Goal: Task Accomplishment & Management: Use online tool/utility

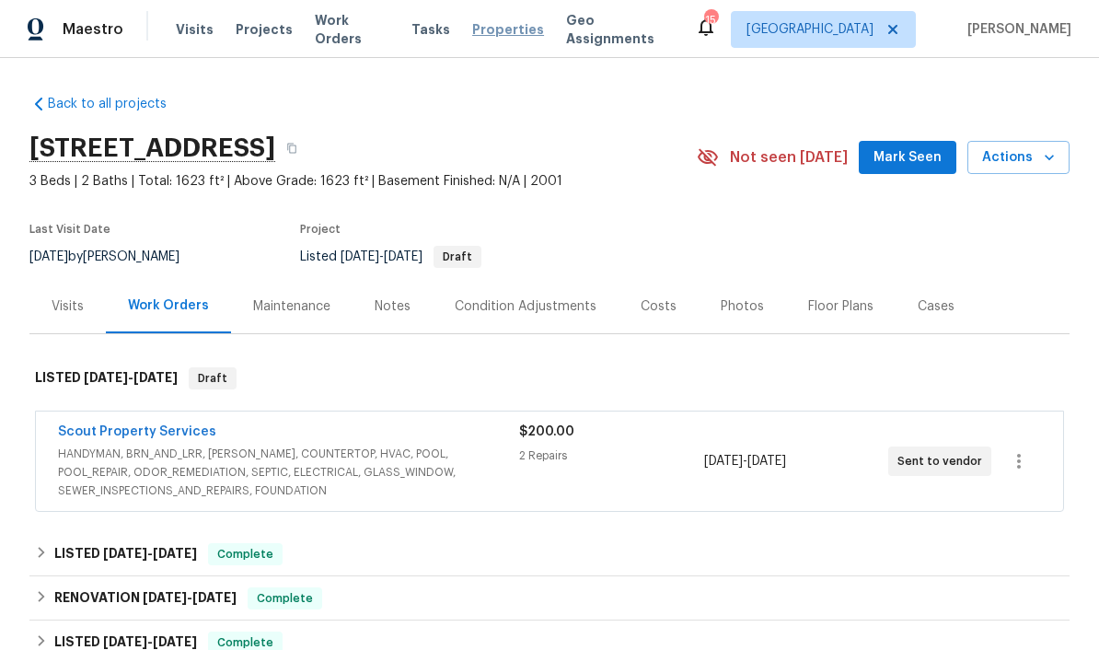
click at [497, 34] on span "Properties" at bounding box center [508, 29] width 72 height 18
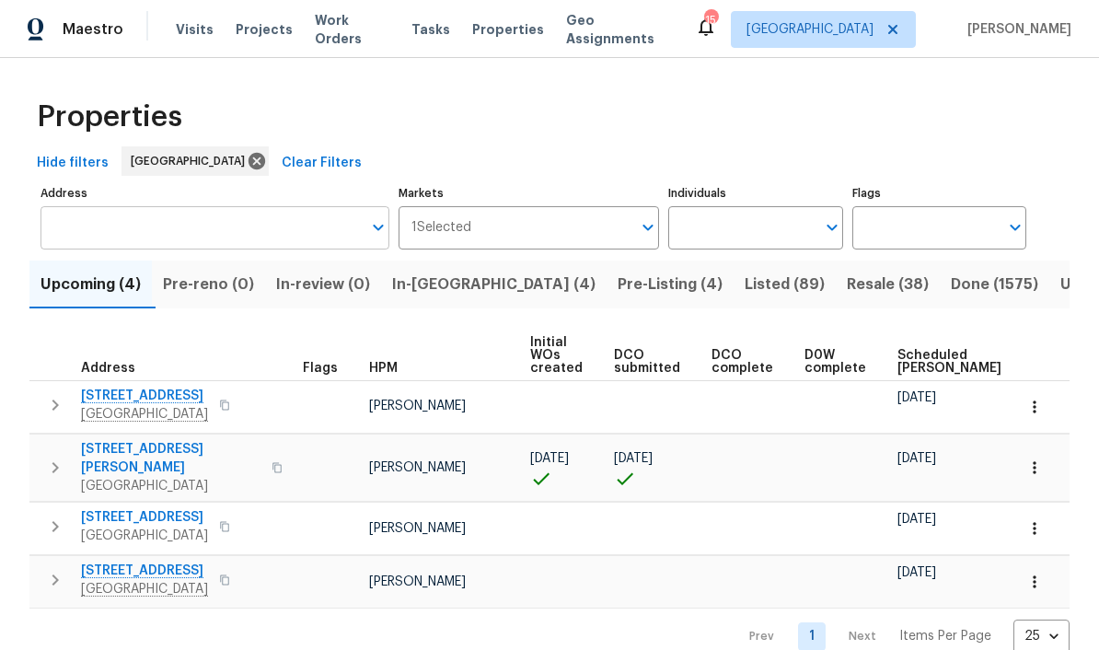
click at [97, 232] on input "Address" at bounding box center [200, 227] width 321 height 43
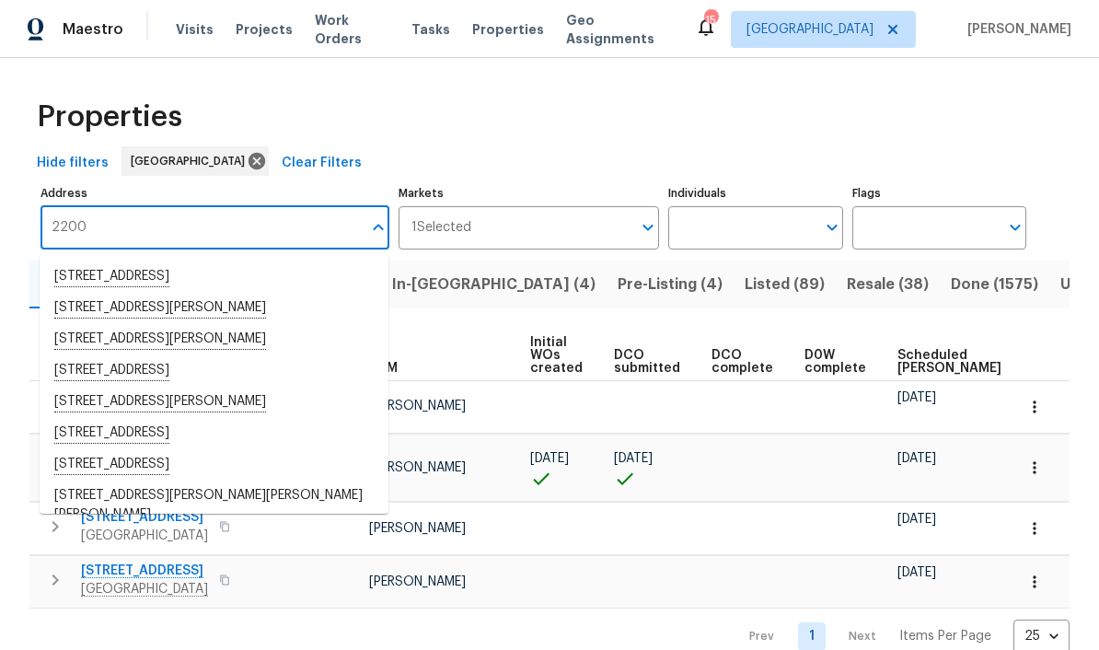
type input "2200"
click at [390, 149] on div "Hide filters [GEOGRAPHIC_DATA] Clear Filters" at bounding box center [549, 163] width 1040 height 34
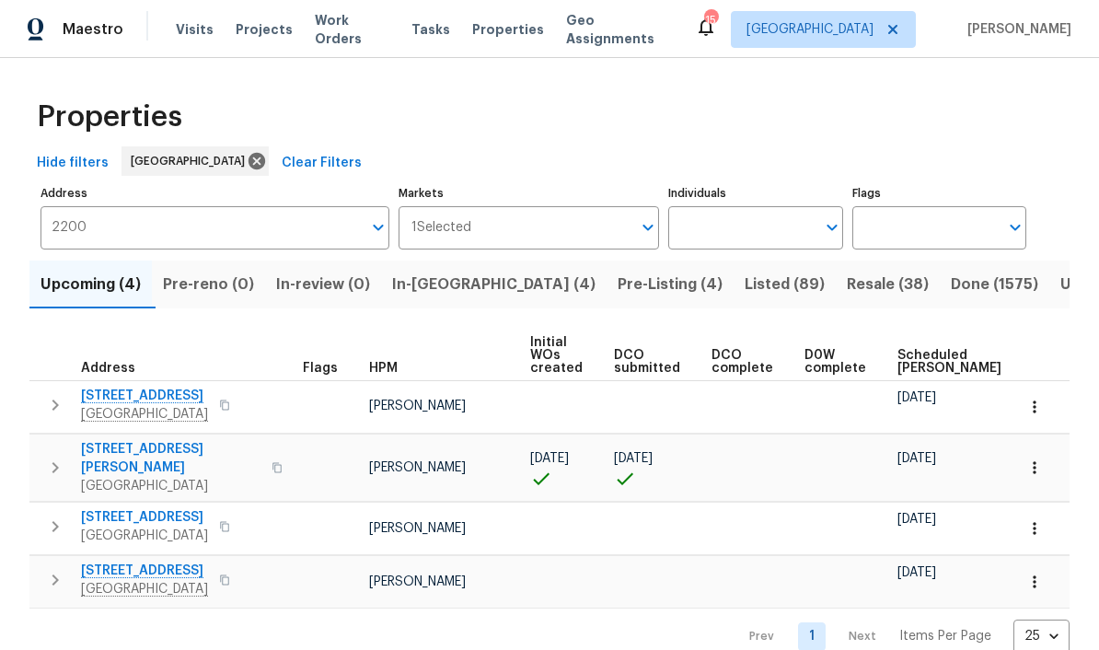
click at [846, 294] on span "Resale (38)" at bounding box center [887, 284] width 82 height 26
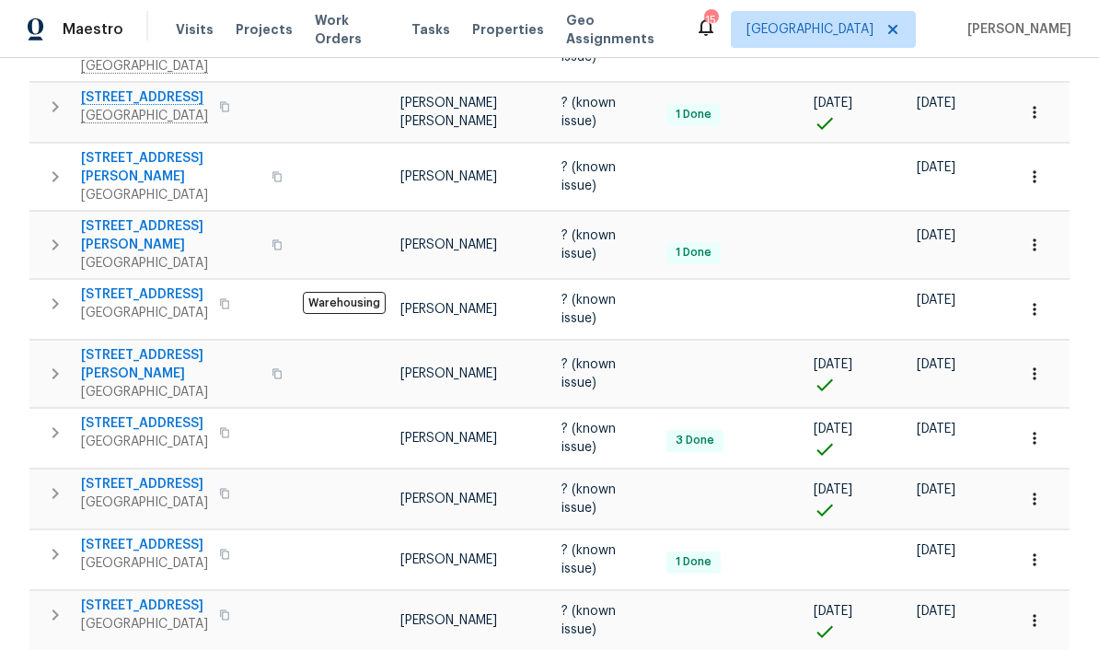
scroll to position [752, 0]
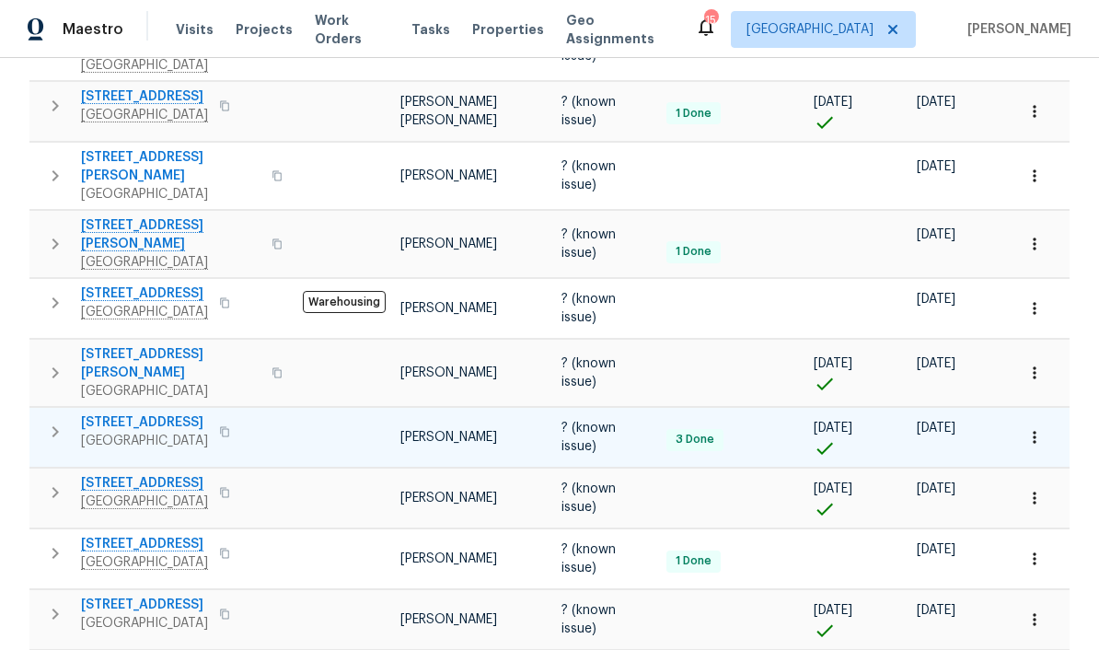
click at [114, 413] on span "[STREET_ADDRESS]" at bounding box center [144, 422] width 127 height 18
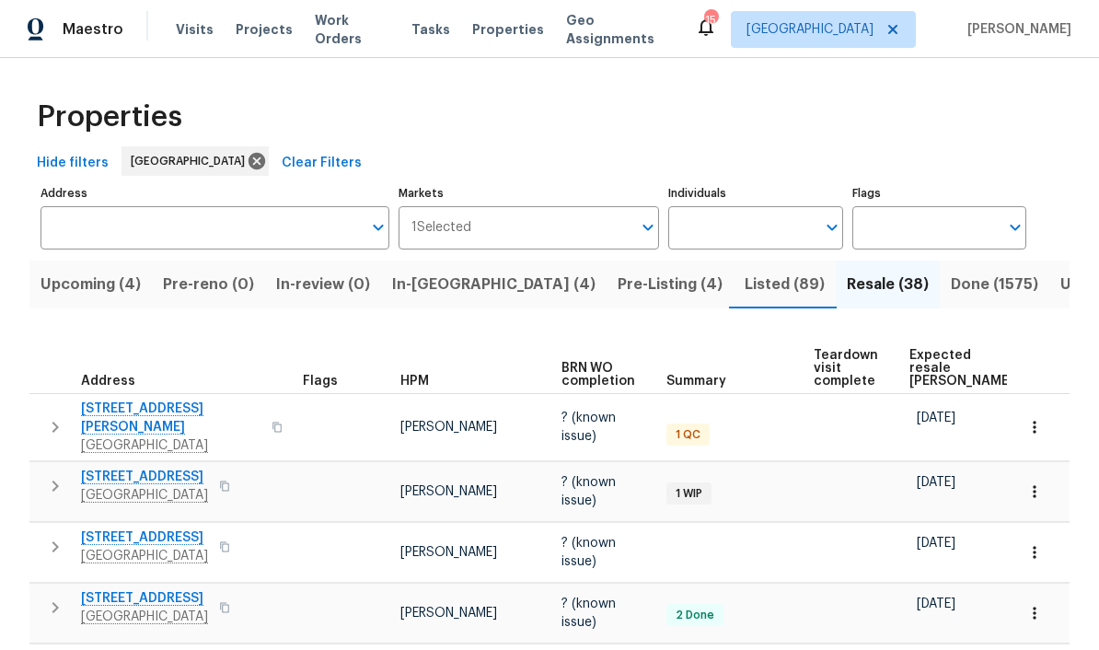
scroll to position [0, 0]
click at [144, 226] on input "Address" at bounding box center [200, 227] width 321 height 43
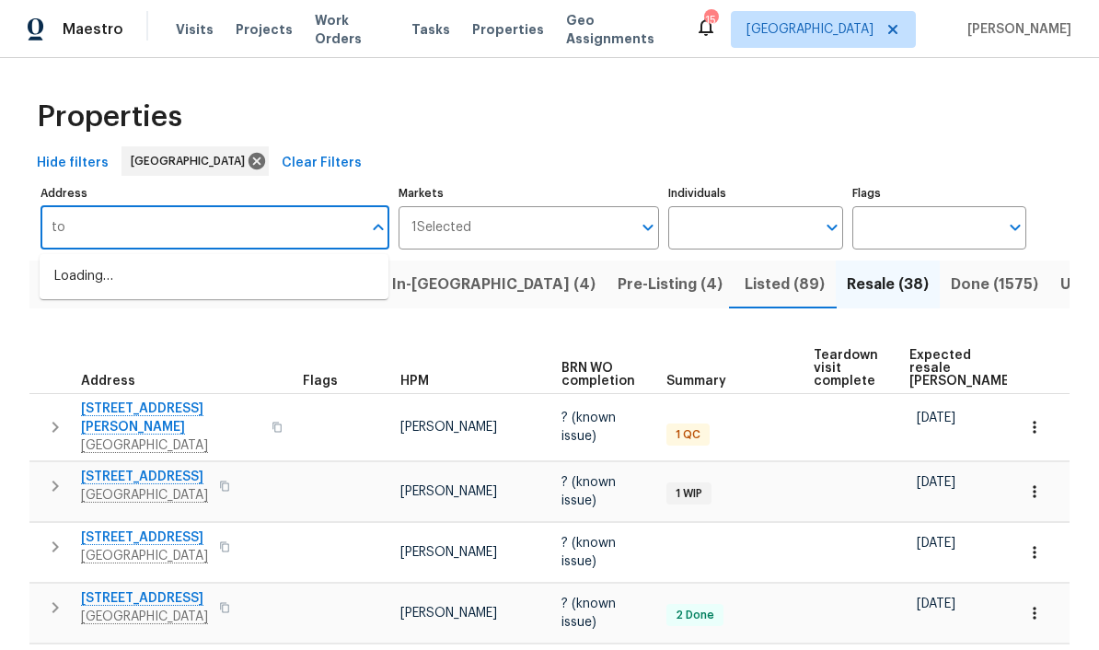
type input "t"
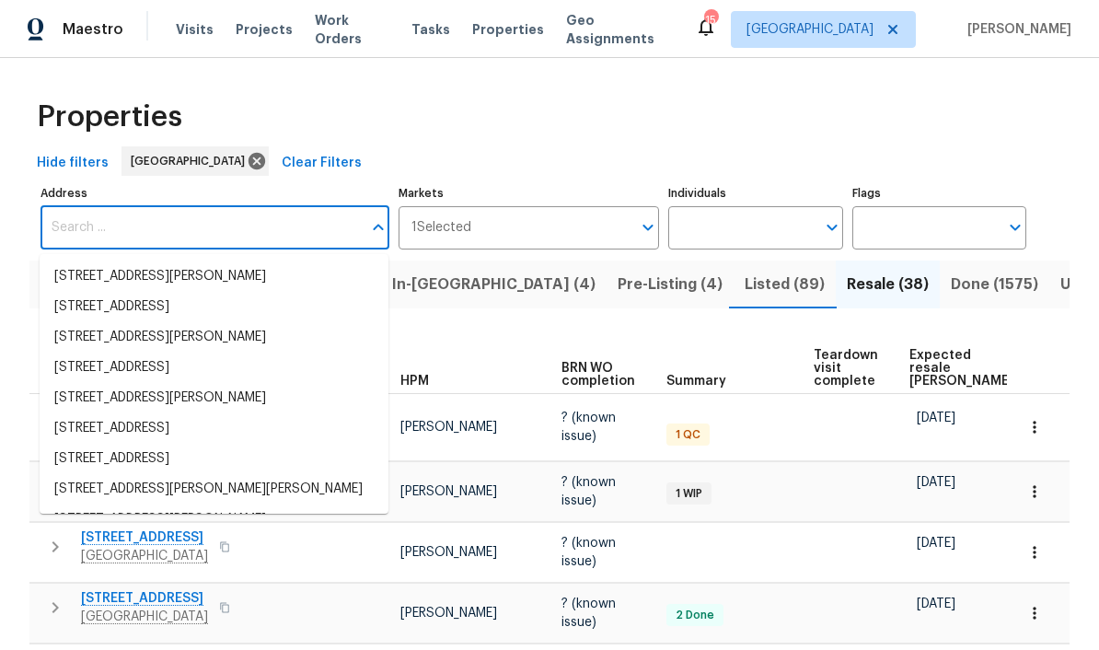
click at [744, 286] on span "Listed (89)" at bounding box center [784, 284] width 80 height 26
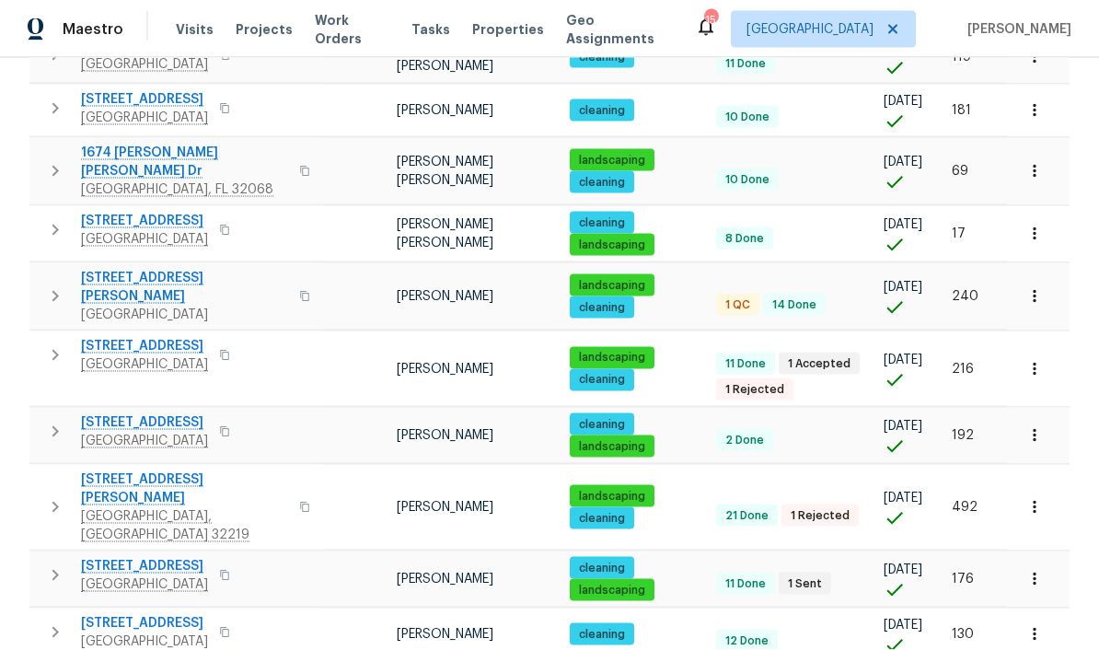
scroll to position [75, 0]
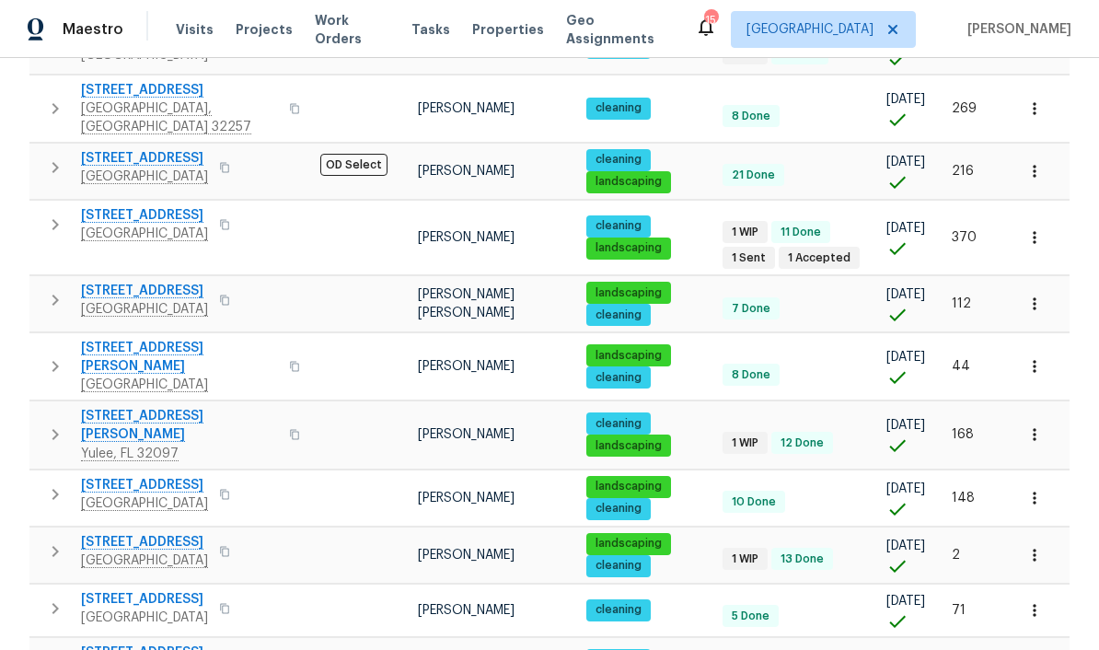
scroll to position [75, 0]
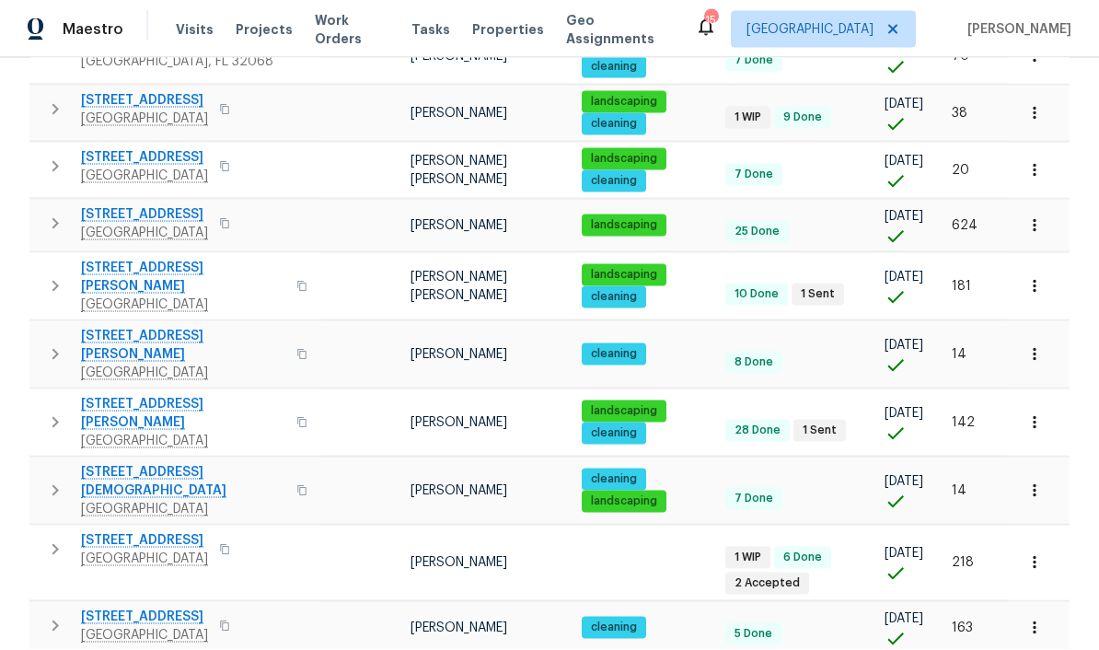
scroll to position [75, 0]
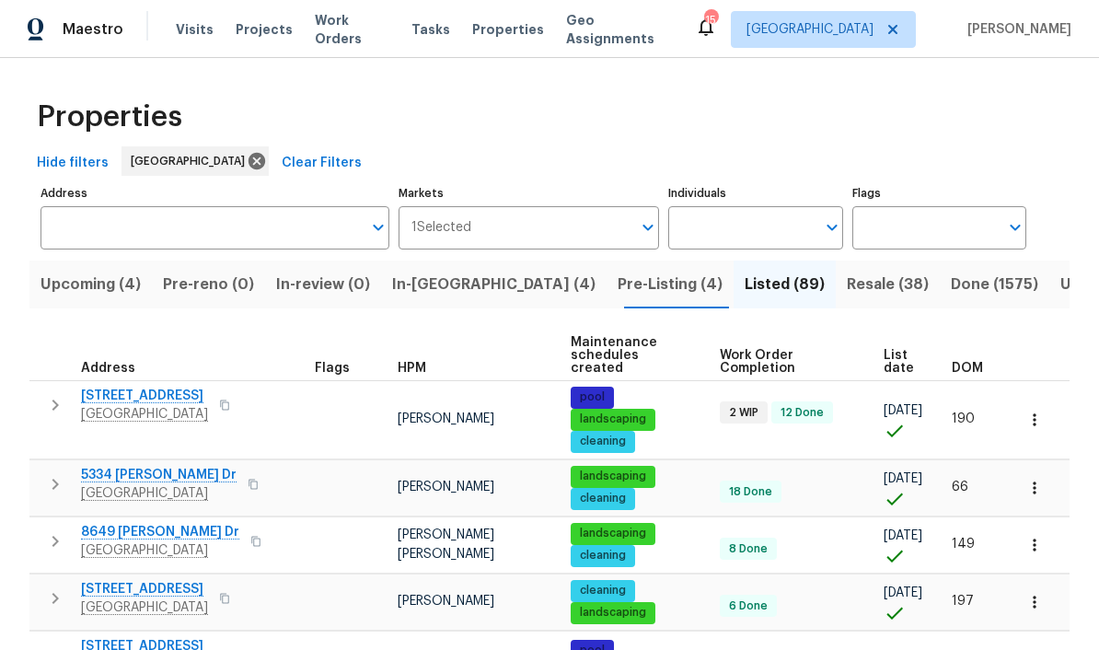
scroll to position [15, 0]
click at [160, 580] on span "[STREET_ADDRESS]" at bounding box center [144, 589] width 127 height 18
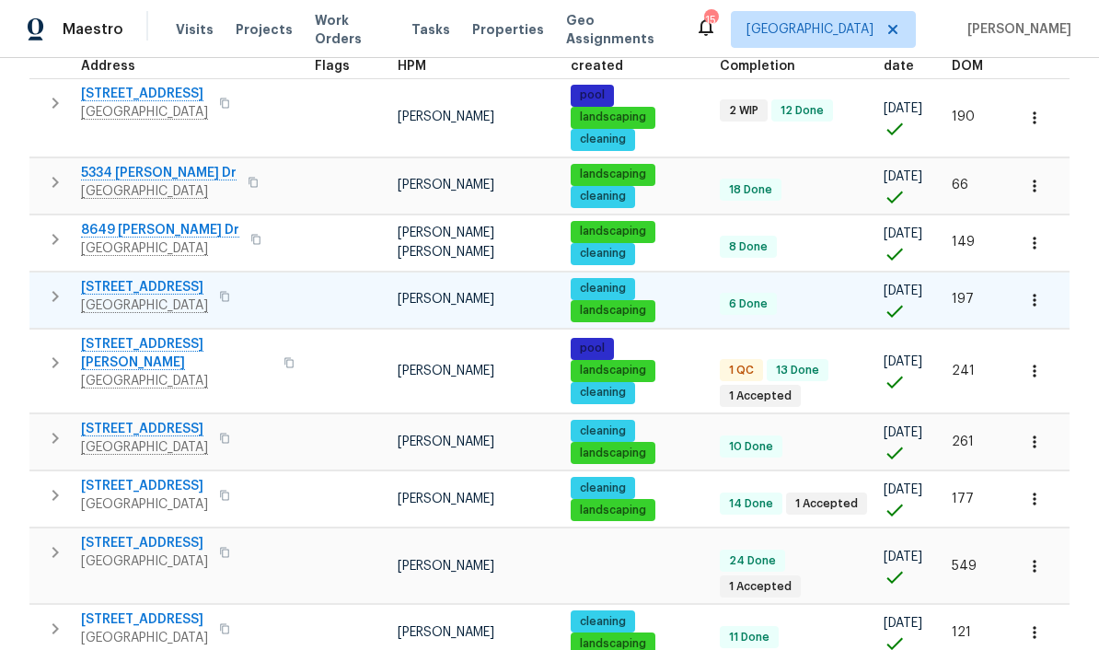
scroll to position [303, 0]
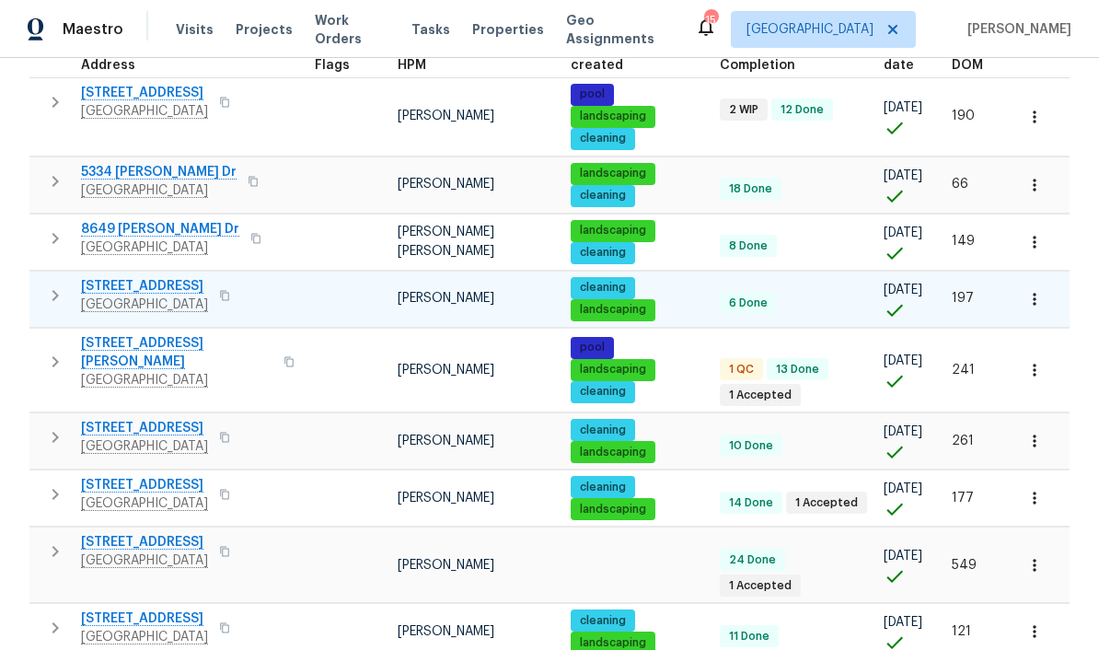
click at [52, 284] on icon "button" at bounding box center [55, 295] width 22 height 22
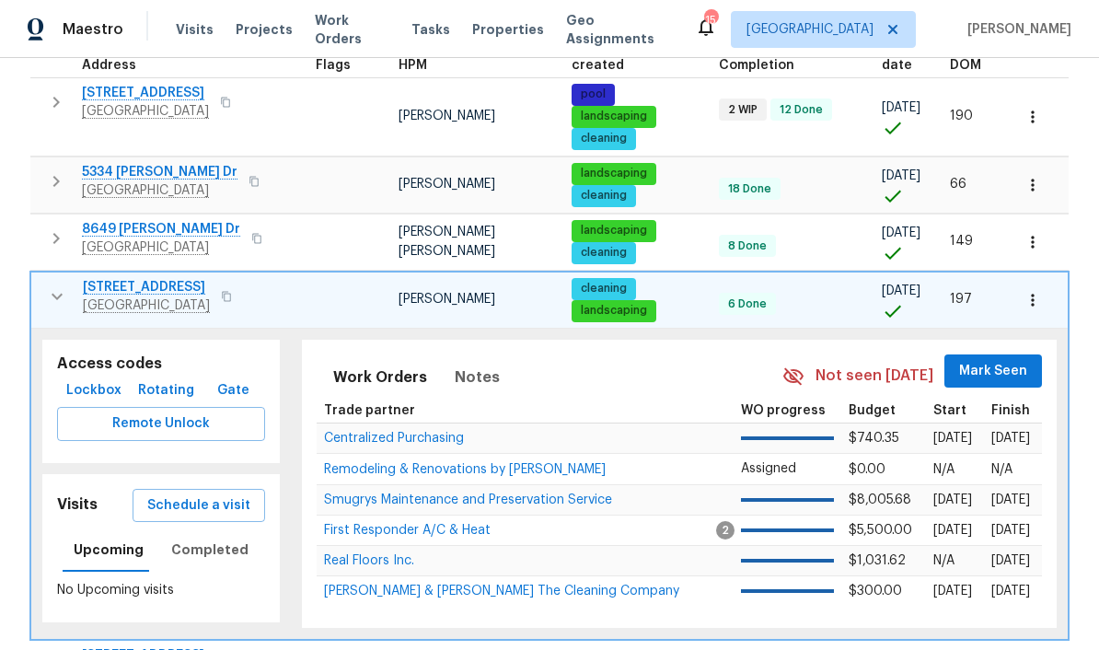
click at [103, 379] on span "Lockbox" at bounding box center [93, 390] width 55 height 23
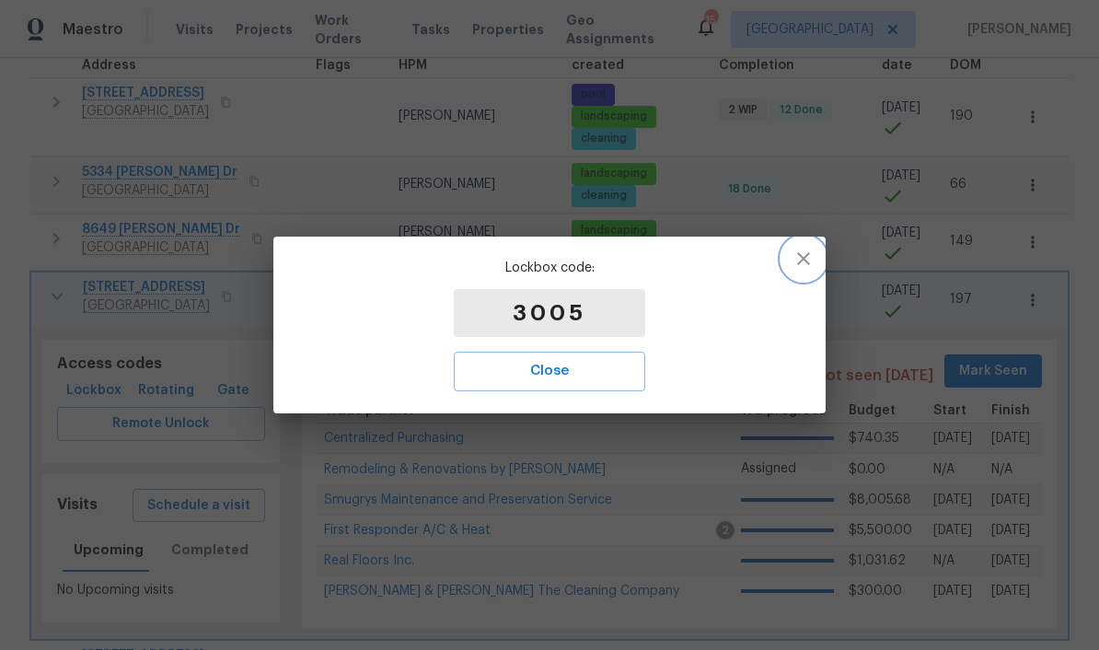
click at [810, 269] on icon "button" at bounding box center [803, 258] width 22 height 22
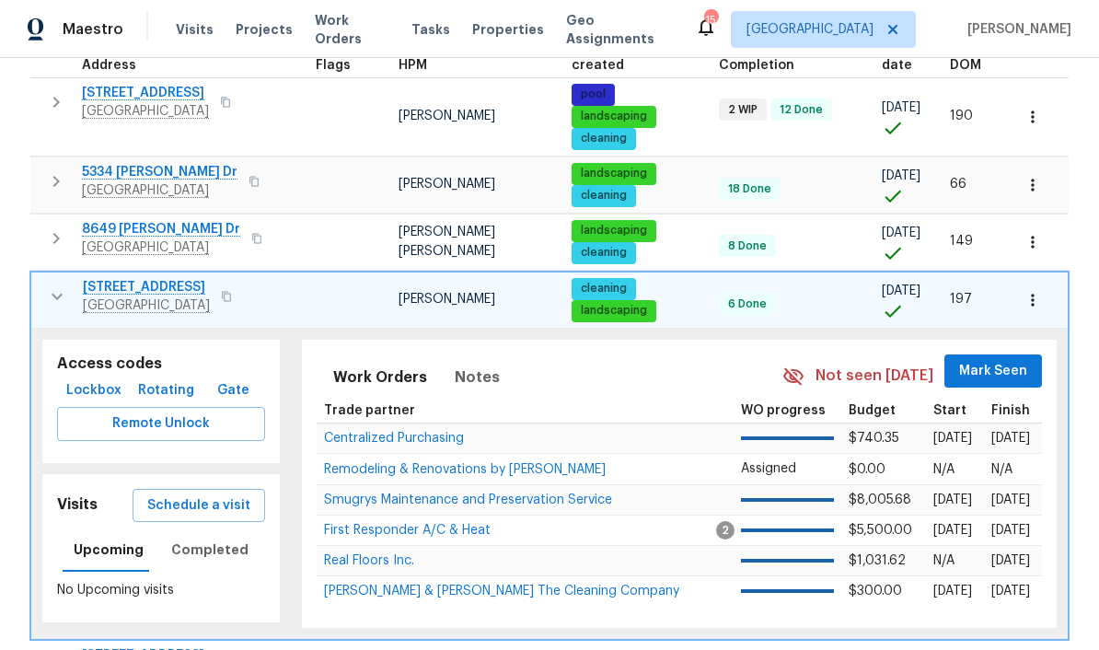
click at [52, 285] on icon "button" at bounding box center [57, 296] width 22 height 22
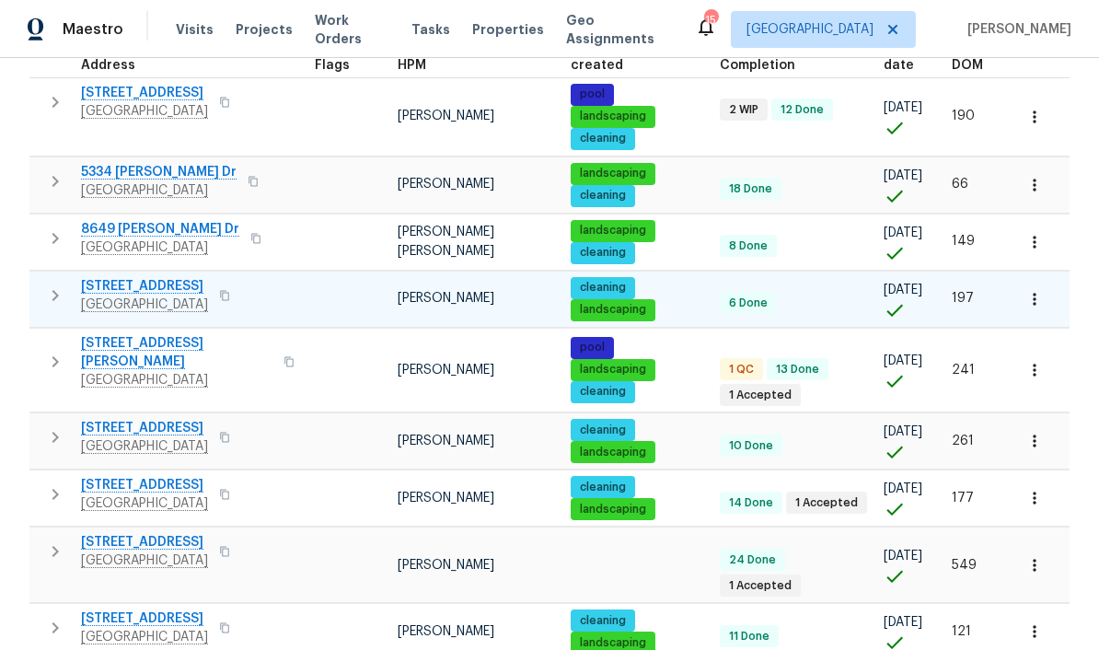
scroll to position [0, 0]
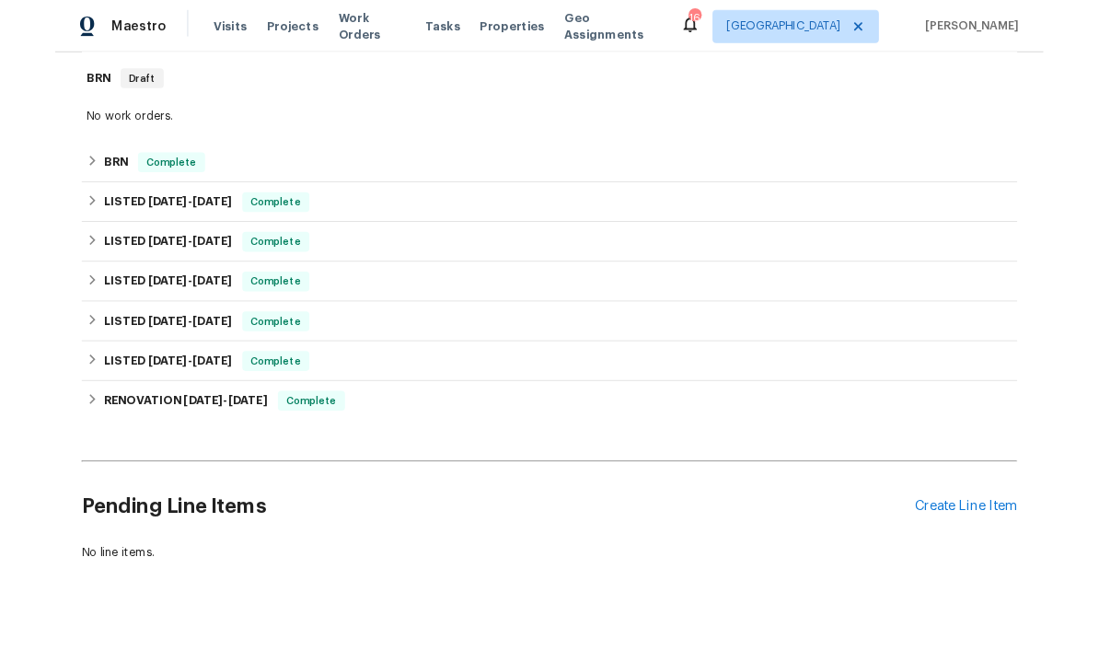
scroll to position [291, 0]
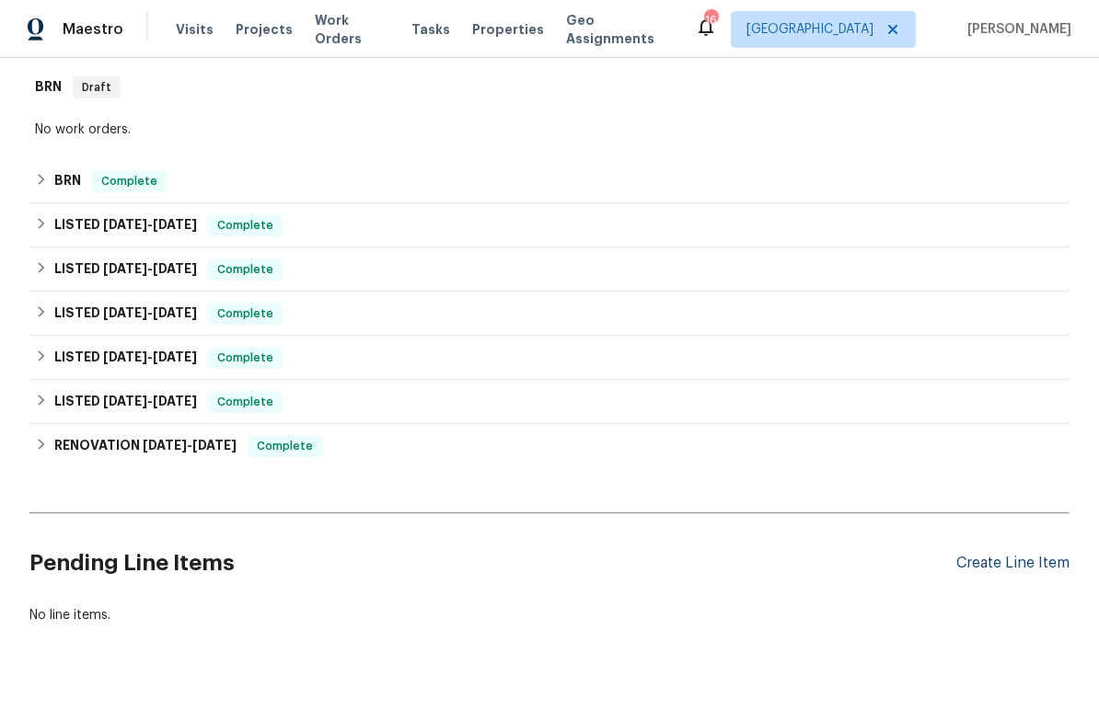
click at [1015, 572] on div "Create Line Item" at bounding box center [1012, 563] width 113 height 17
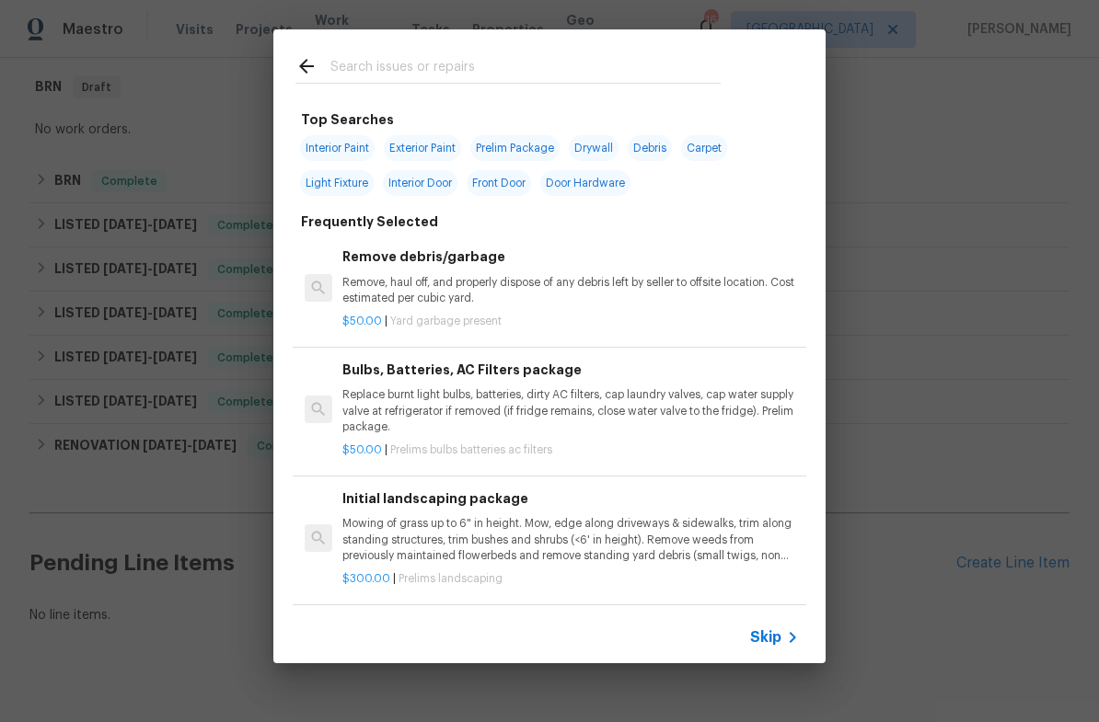
click at [496, 69] on input "text" at bounding box center [525, 69] width 390 height 28
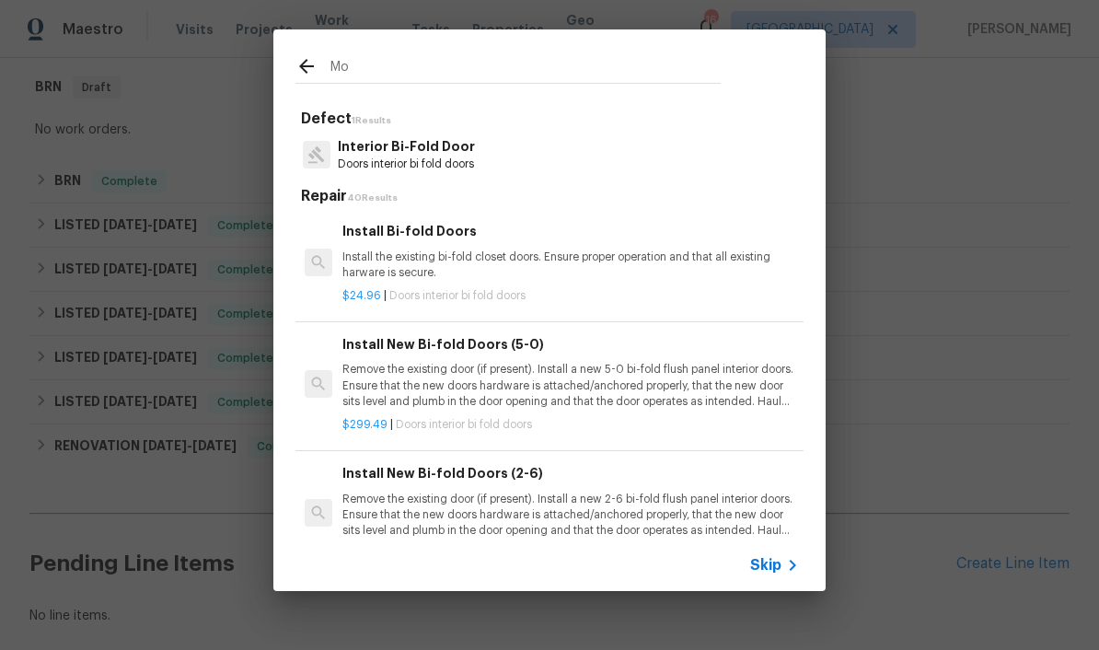
type input "M"
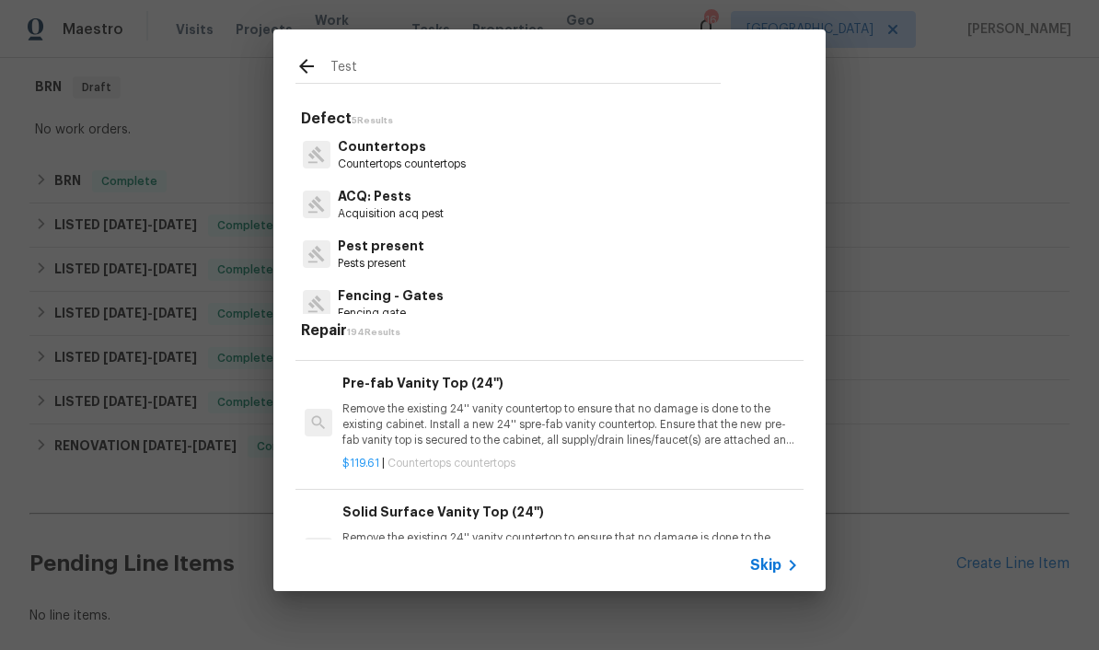
scroll to position [1824, 0]
click at [632, 68] on input "Test" at bounding box center [525, 69] width 390 height 28
type input "T"
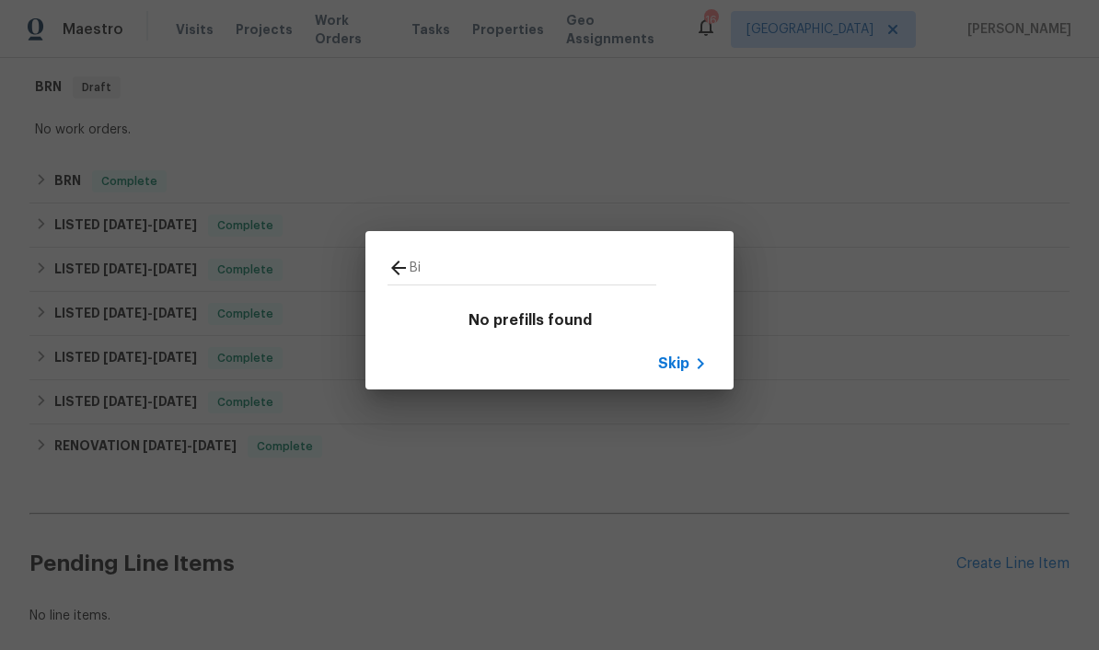
type input "B"
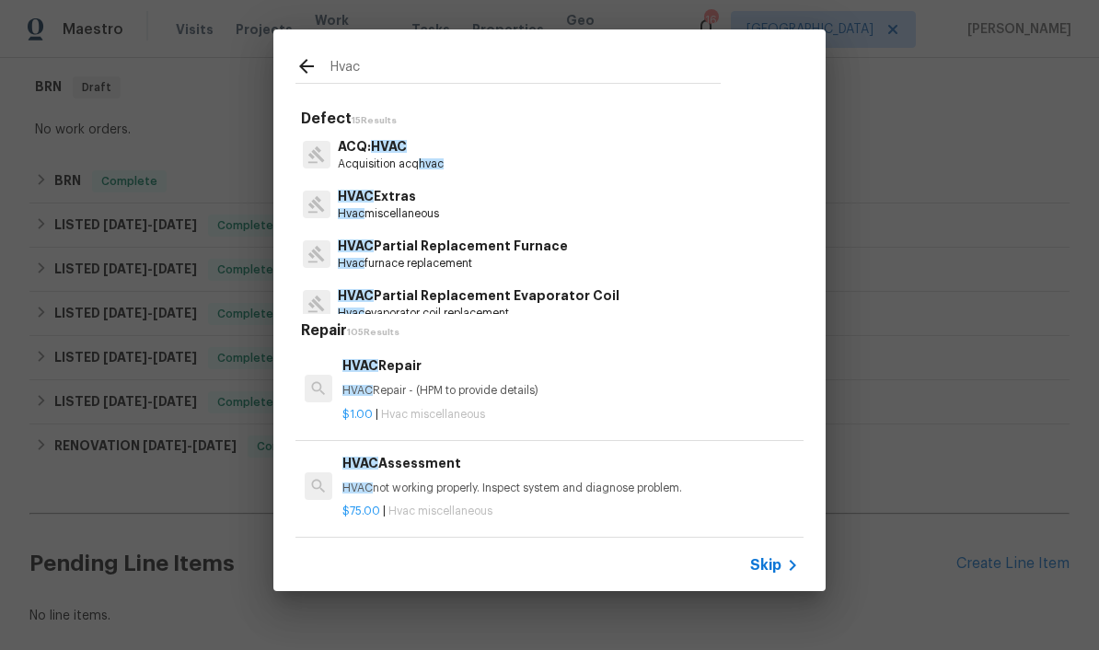
type input "Hvac"
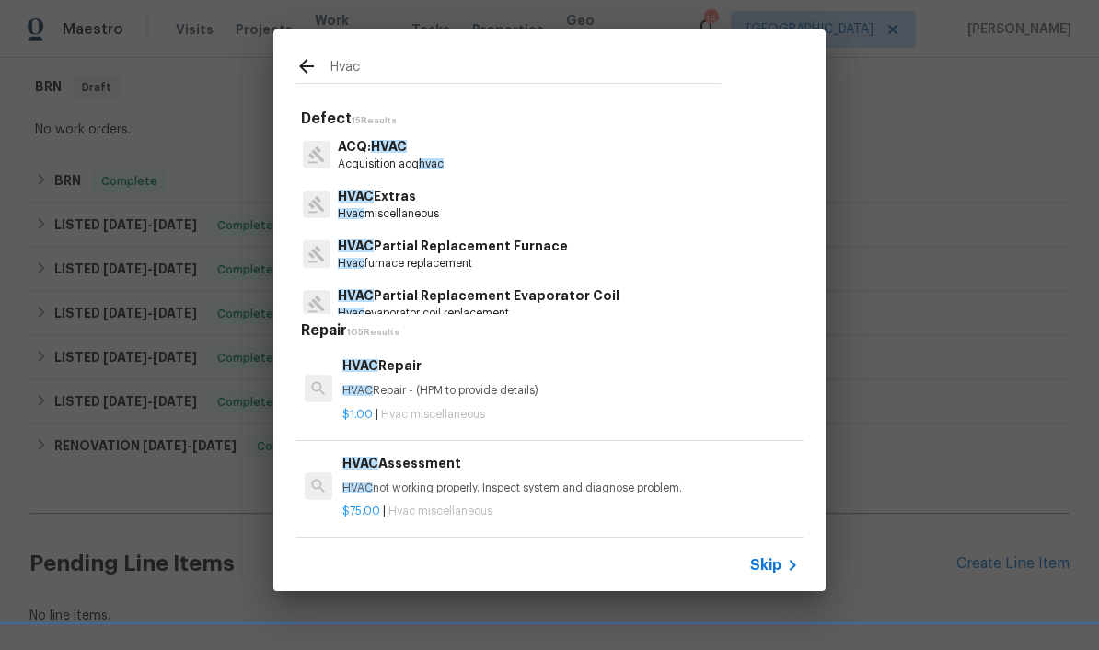
click at [461, 200] on div "HVAC Extras Hvac miscellaneous" at bounding box center [549, 204] width 508 height 50
click at [387, 199] on p "HVAC Extras" at bounding box center [388, 196] width 101 height 19
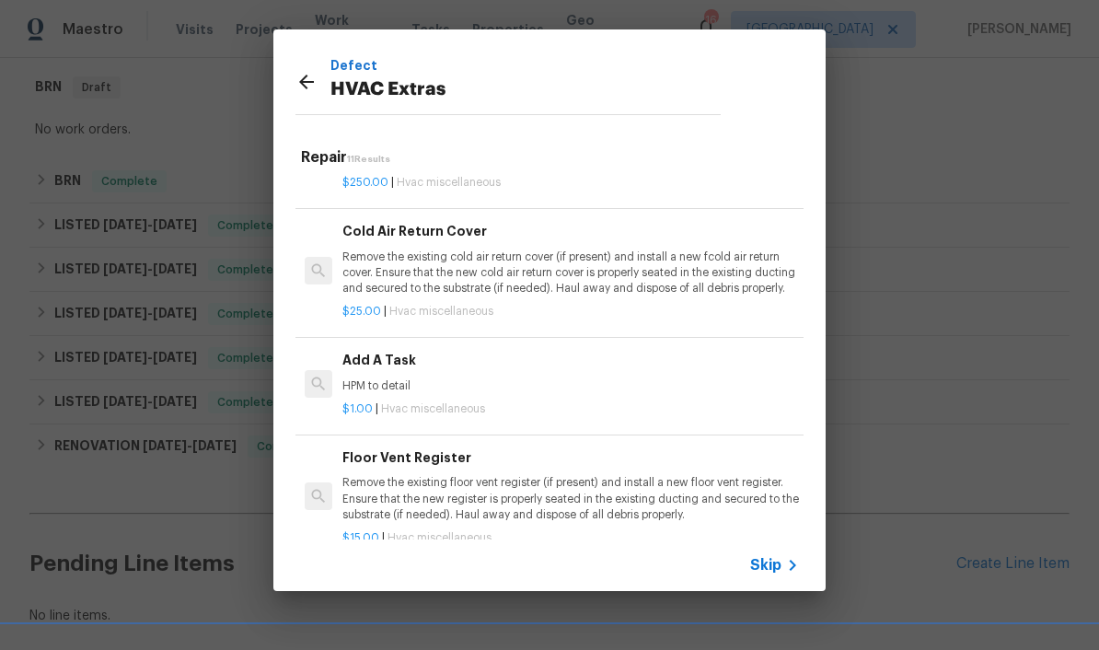
scroll to position [578, 0]
click at [469, 377] on p "HPM to detail" at bounding box center [570, 385] width 456 height 16
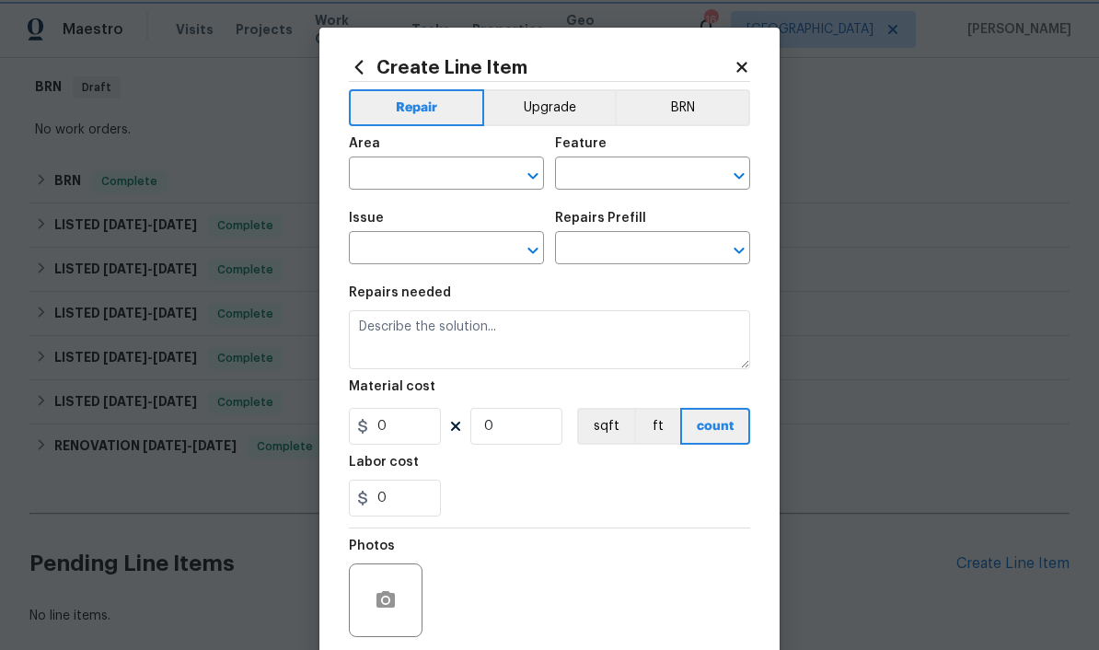
type input "HVAC"
type input "HVAC Extras"
type input "Add A Task $1.00"
type textarea "HPM to detail"
type input "1"
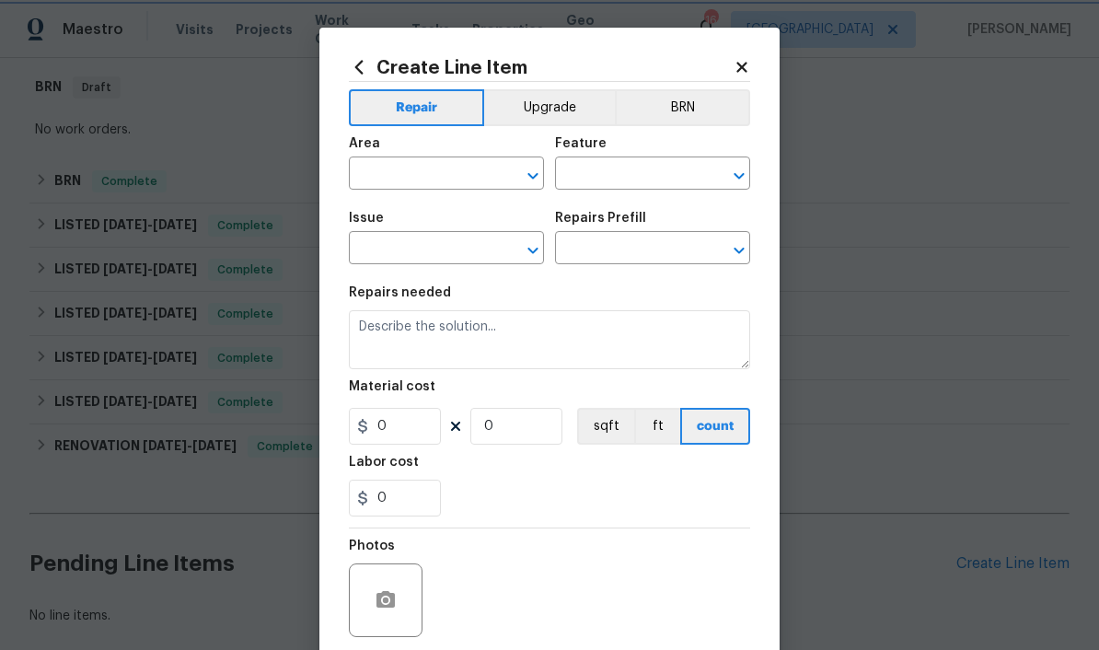
type input "1"
click at [421, 184] on input "text" at bounding box center [421, 175] width 144 height 29
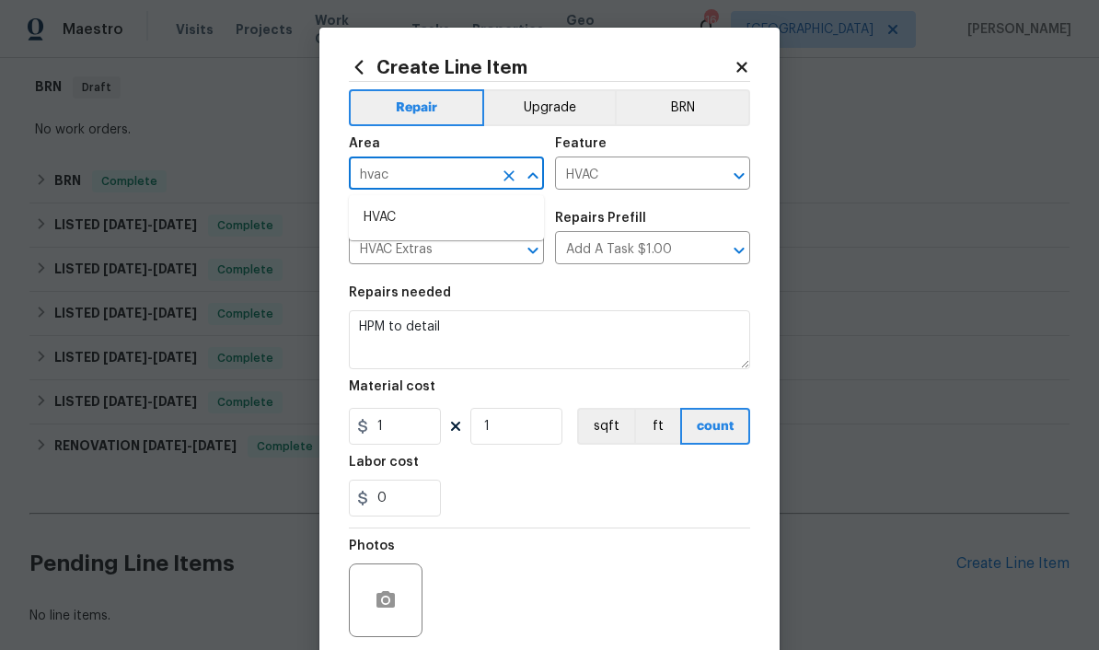
type input "hvac"
click at [468, 334] on textarea "HPM to detail" at bounding box center [549, 339] width 401 height 59
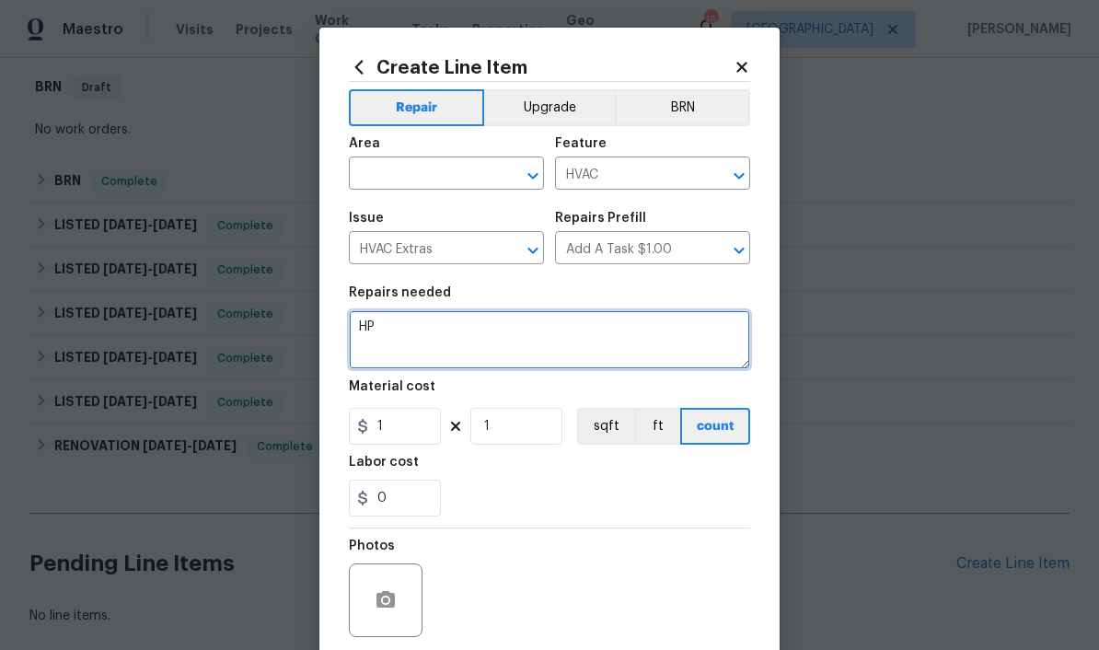
type textarea "H"
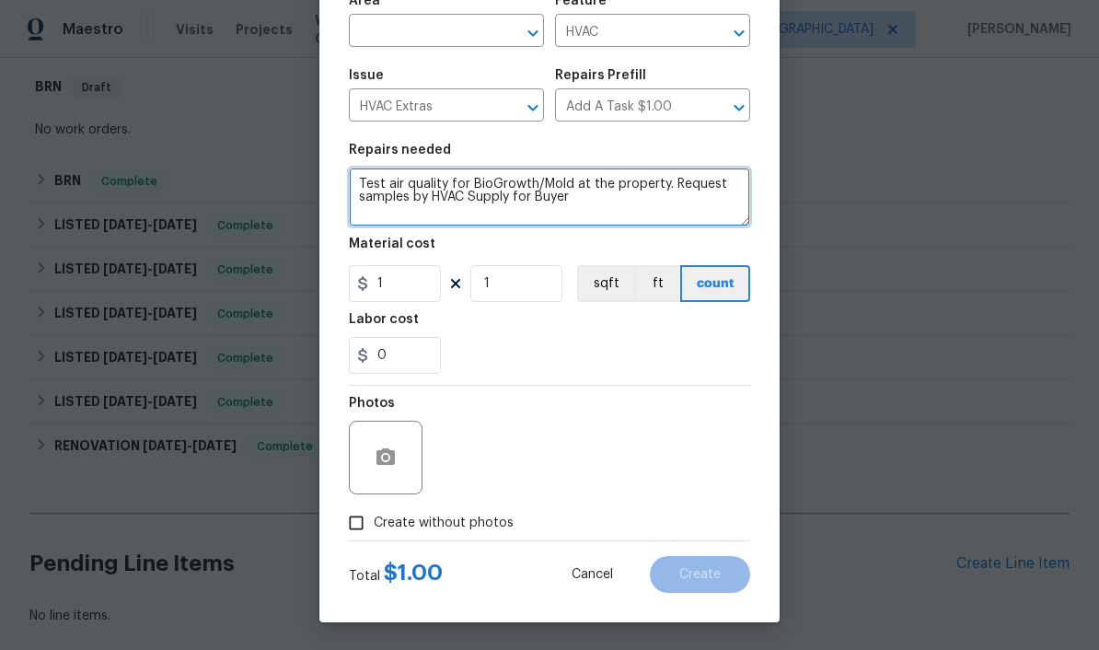
scroll to position [146, 0]
type textarea "Test air quality for BioGrowth/Mold at the property. Request samples by HVAC Su…"
click at [496, 532] on span "Create without photos" at bounding box center [444, 522] width 140 height 19
click at [374, 532] on input "Create without photos" at bounding box center [356, 522] width 35 height 35
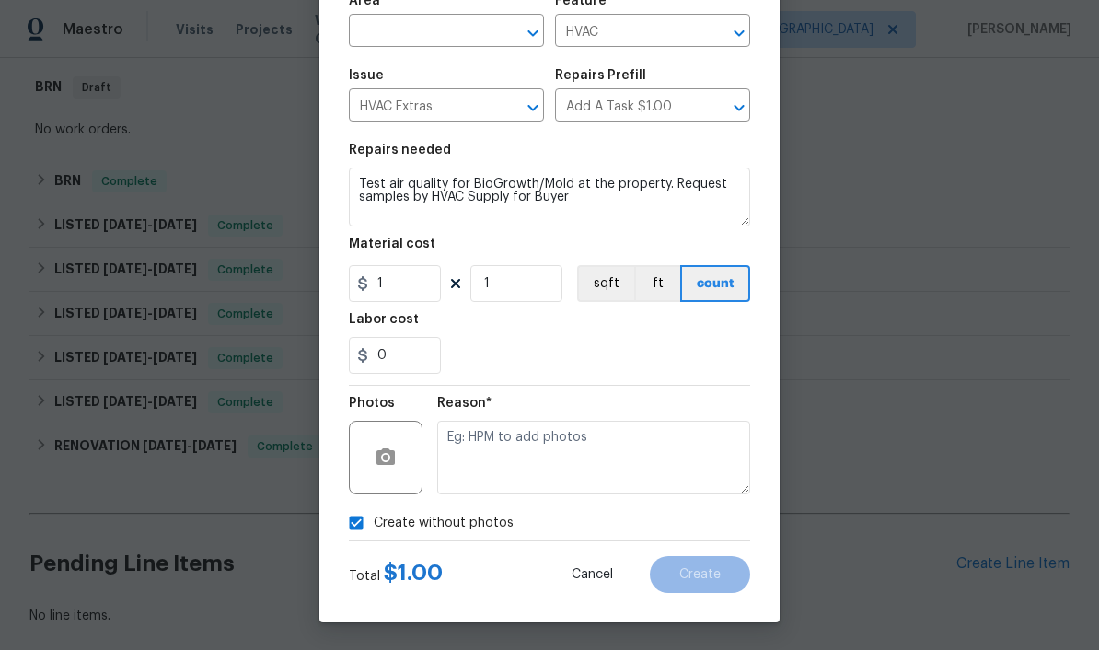
click at [487, 524] on span "Create without photos" at bounding box center [444, 522] width 140 height 19
click at [374, 524] on input "Create without photos" at bounding box center [356, 522] width 35 height 35
click at [494, 517] on span "Create without photos" at bounding box center [444, 522] width 140 height 19
click at [374, 517] on input "Create without photos" at bounding box center [356, 522] width 35 height 35
checkbox input "true"
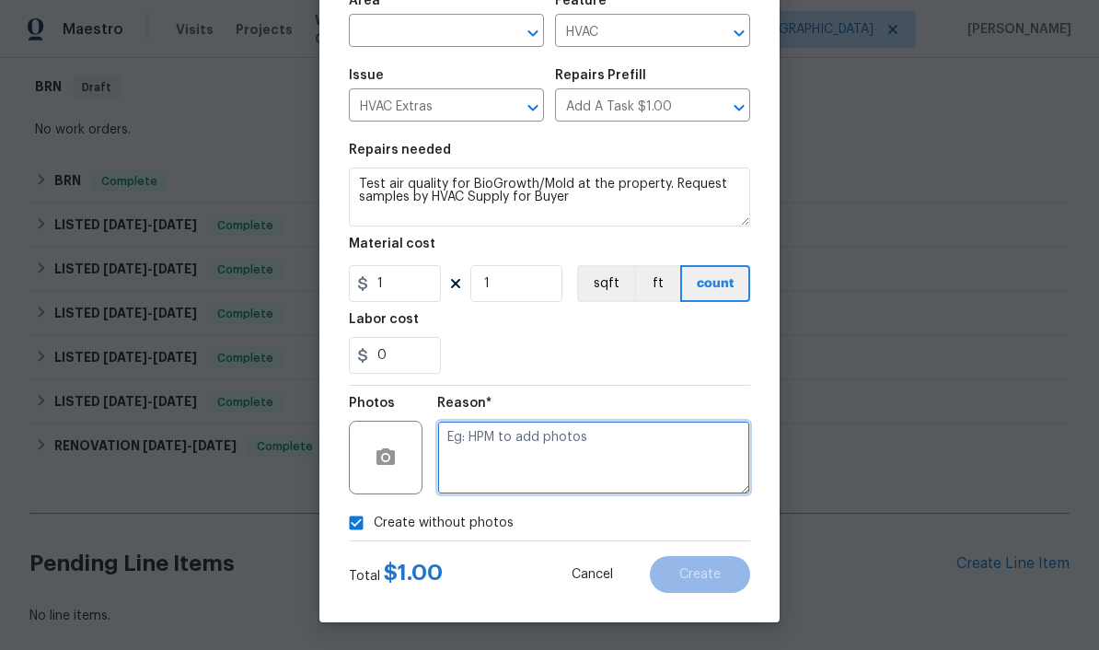
click at [541, 443] on textarea at bounding box center [593, 457] width 313 height 74
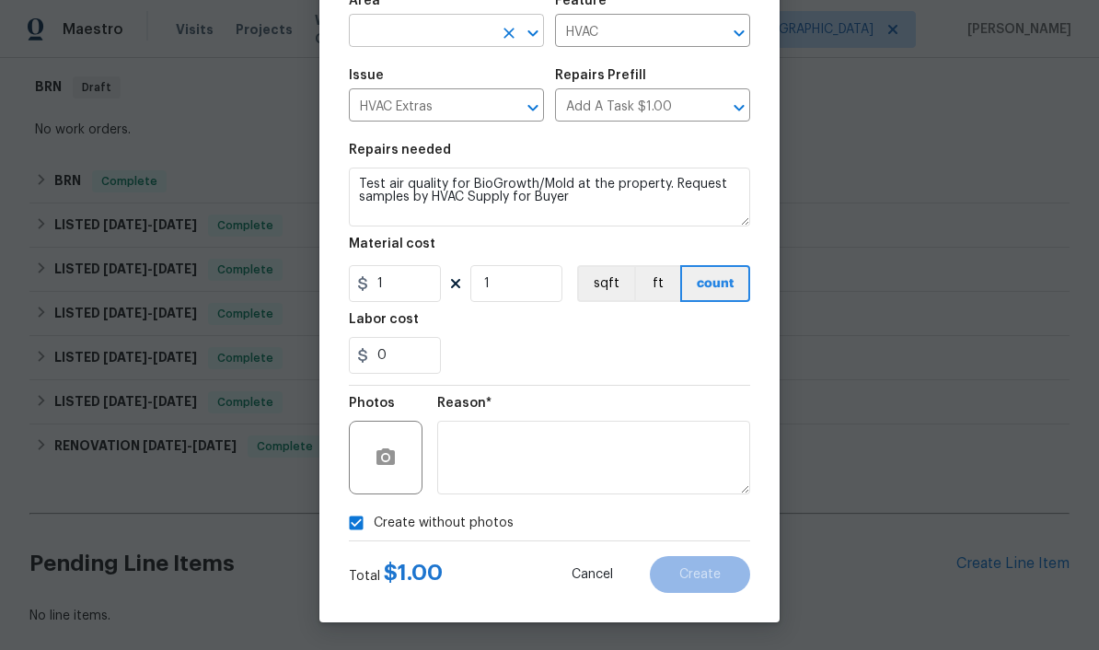
click at [426, 26] on input "text" at bounding box center [421, 32] width 144 height 29
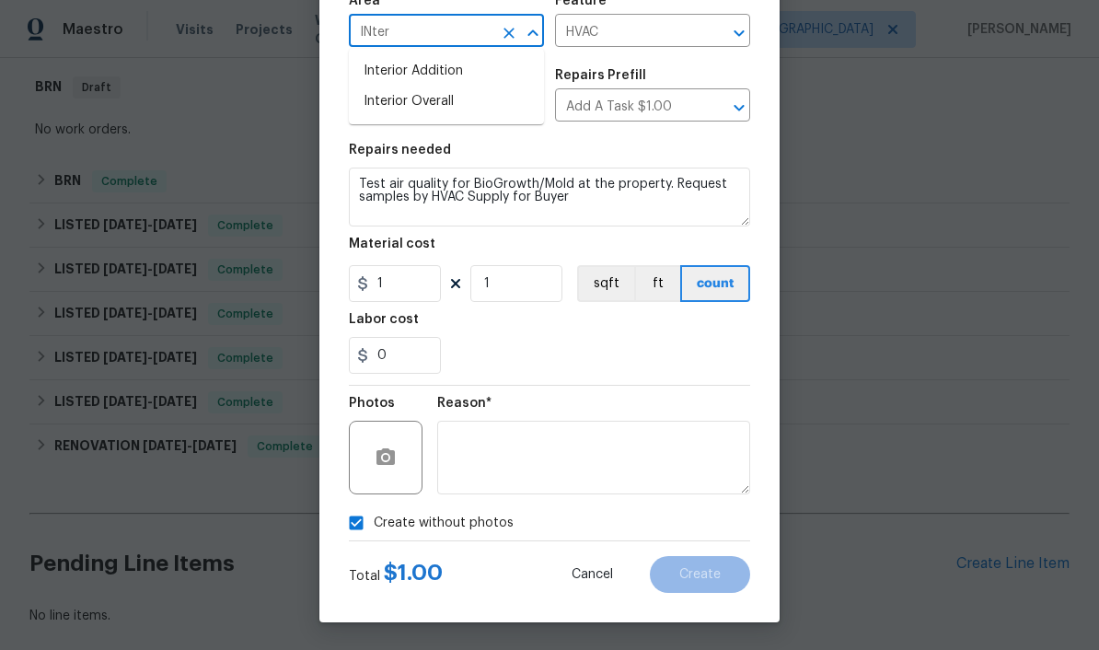
click at [446, 93] on li "Interior Overall" at bounding box center [446, 101] width 195 height 30
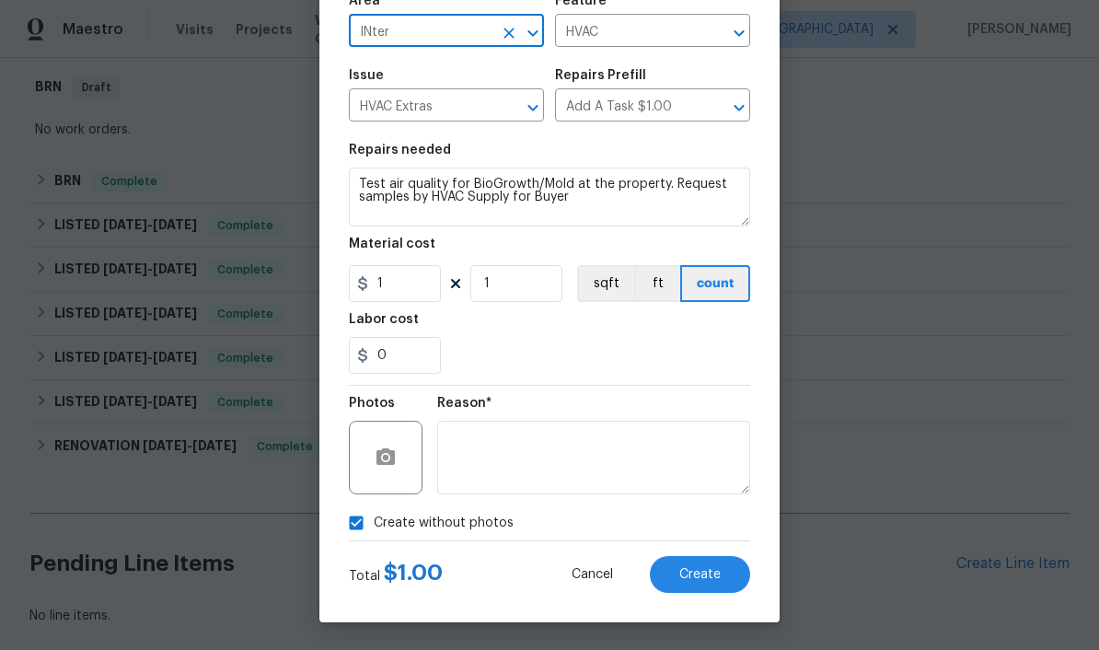
type input "Interior Overall"
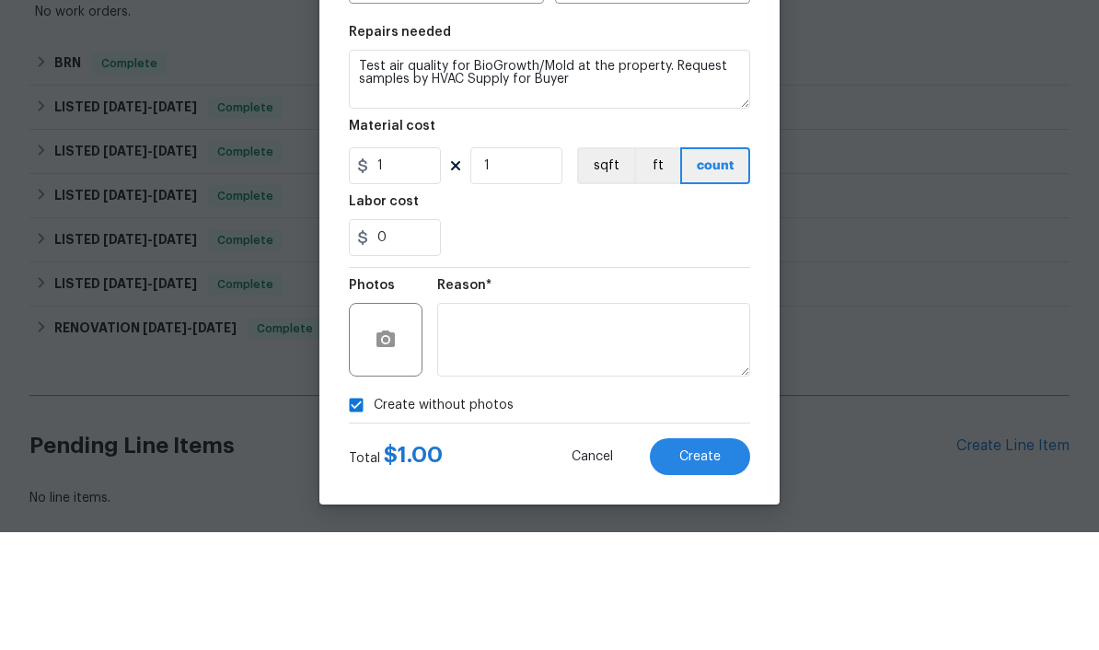
scroll to position [75, 0]
click at [717, 568] on span "Create" at bounding box center [699, 575] width 41 height 14
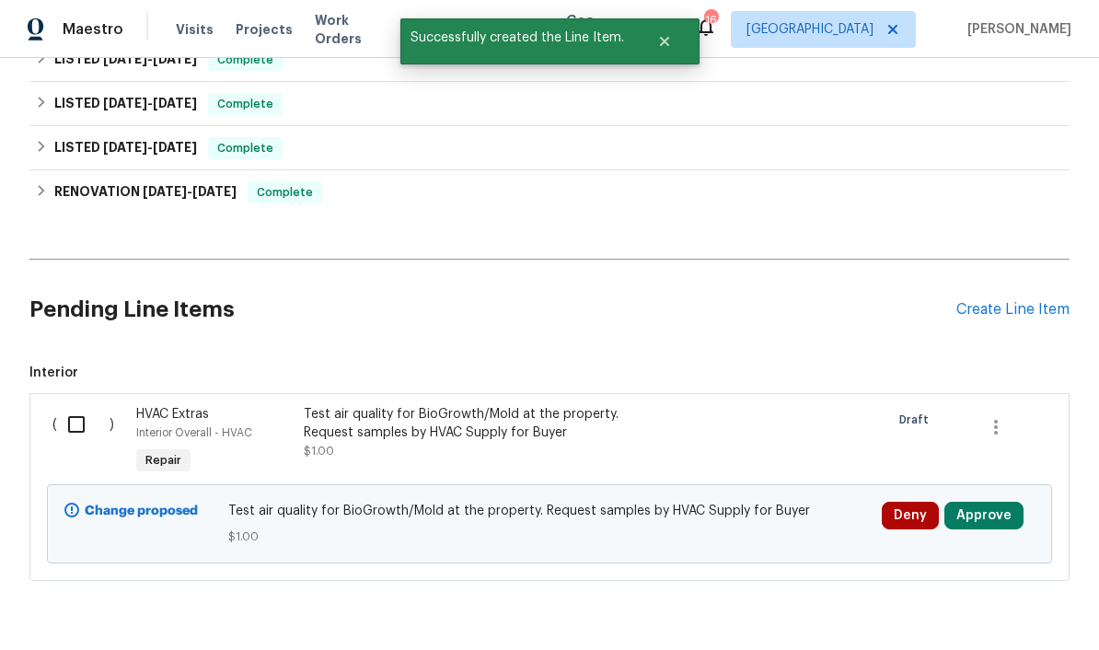
scroll to position [544, 0]
click at [992, 502] on button "Approve" at bounding box center [983, 516] width 79 height 28
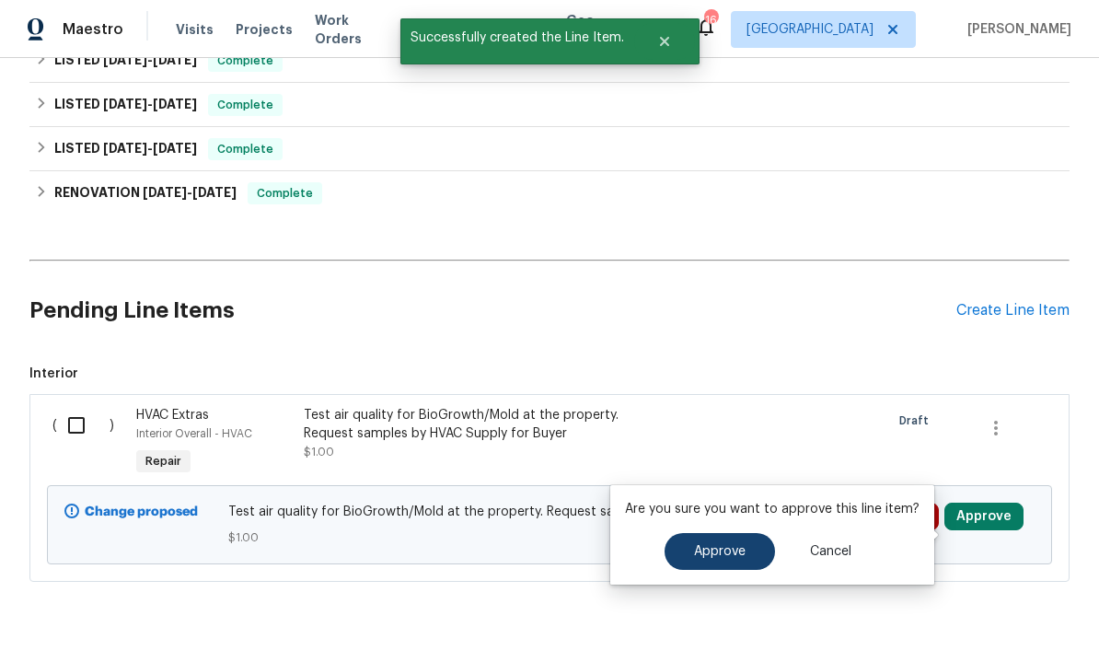
click at [740, 545] on span "Approve" at bounding box center [720, 552] width 52 height 14
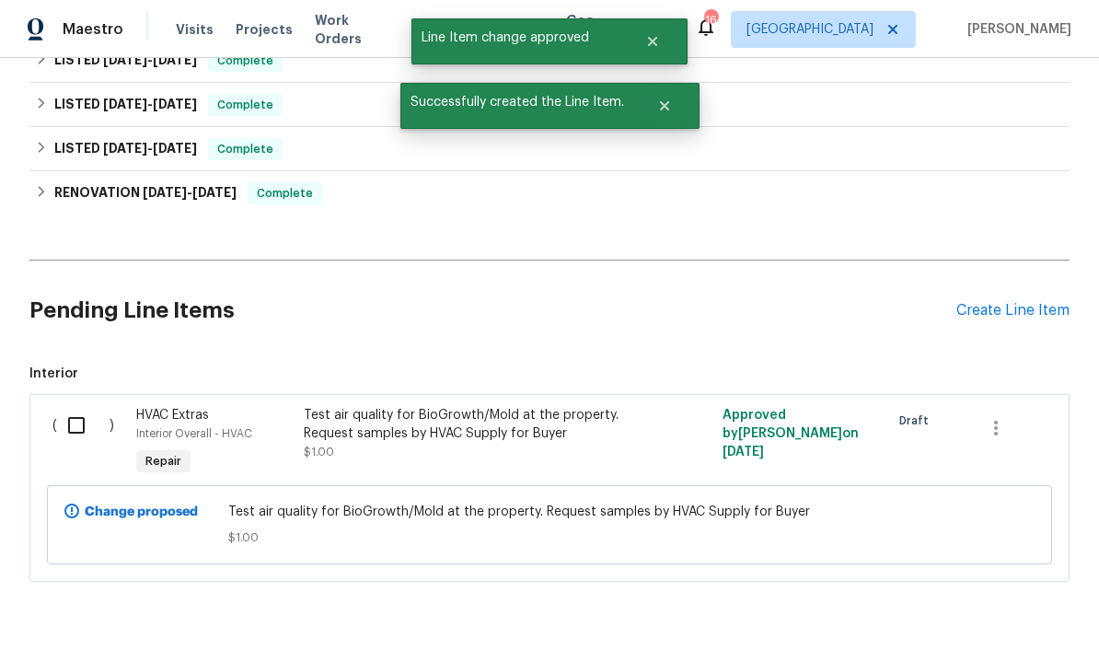
click at [64, 406] on input "checkbox" at bounding box center [83, 425] width 52 height 39
checkbox input "true"
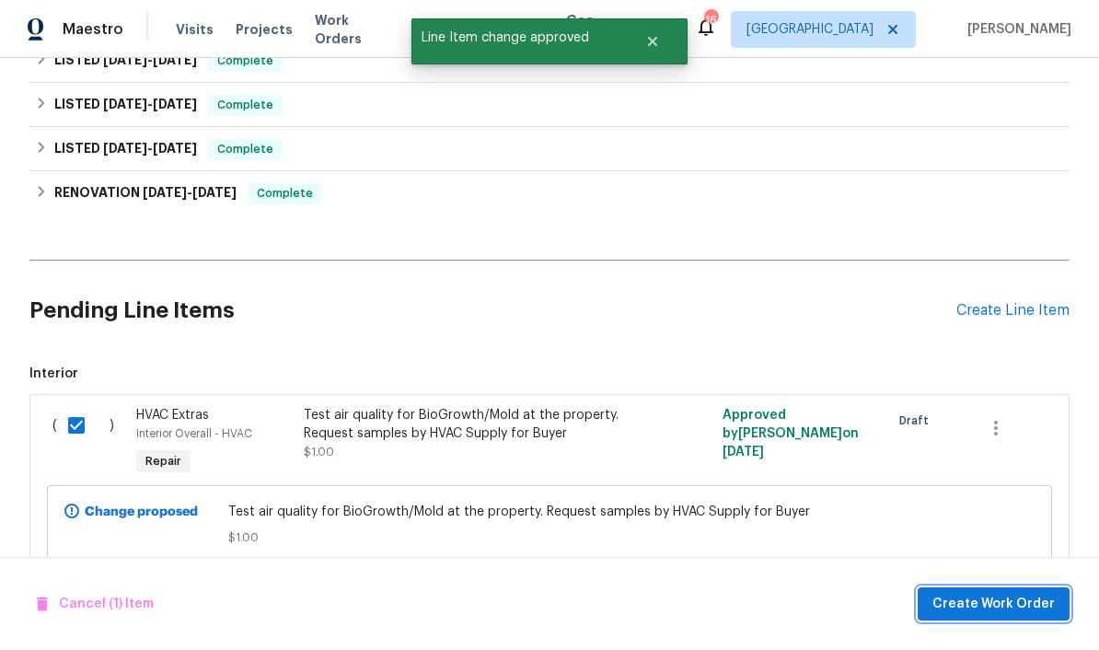
click at [1013, 608] on span "Create Work Order" at bounding box center [993, 604] width 122 height 23
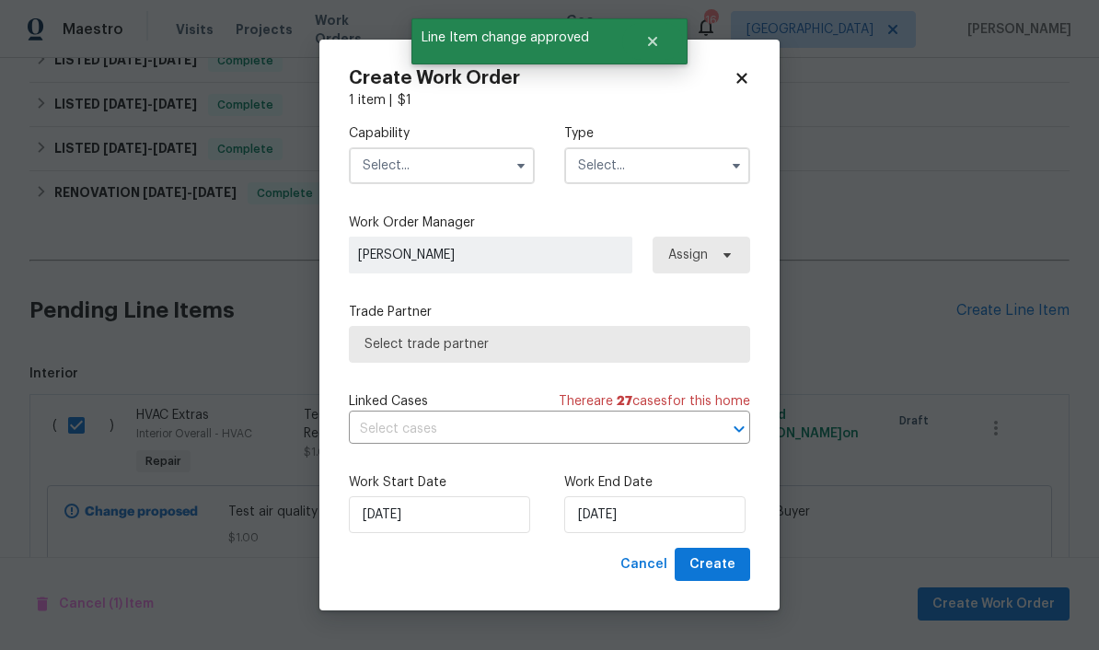
click at [466, 155] on input "text" at bounding box center [442, 165] width 186 height 37
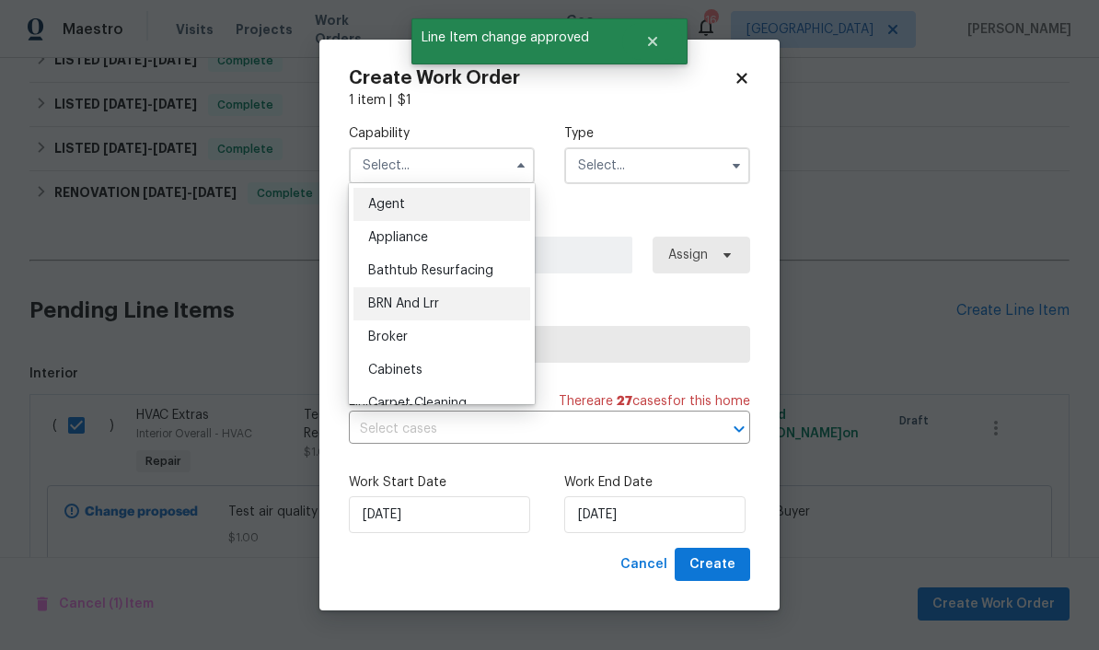
click at [429, 305] on span "BRN And Lrr" at bounding box center [403, 303] width 71 height 13
type input "BRN And Lrr"
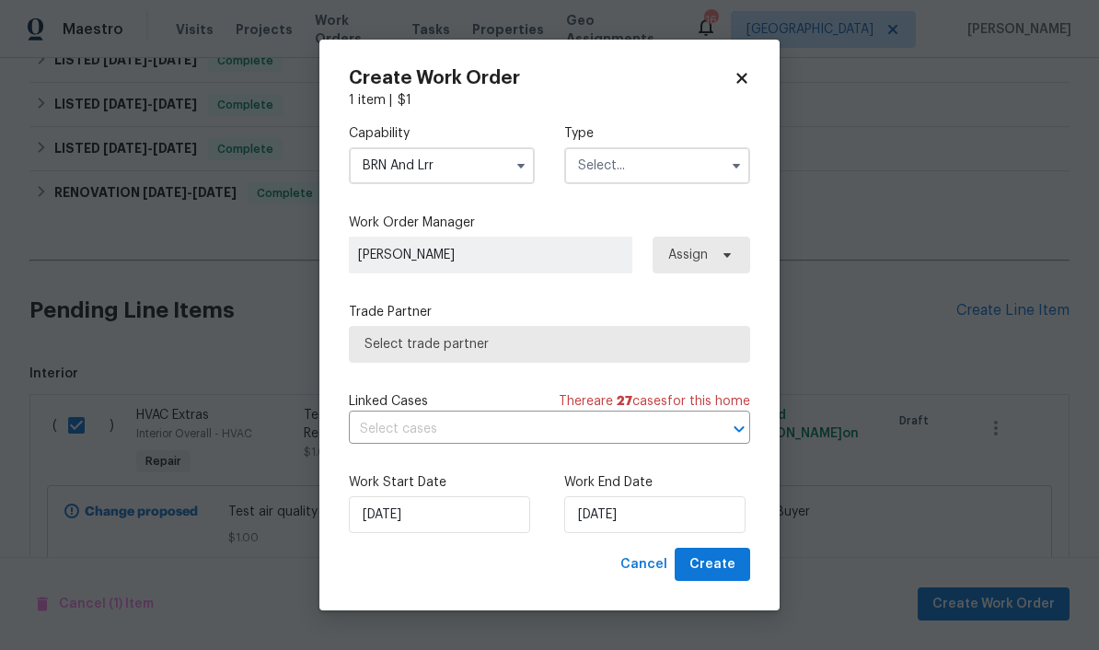
click at [692, 164] on input "text" at bounding box center [657, 165] width 186 height 37
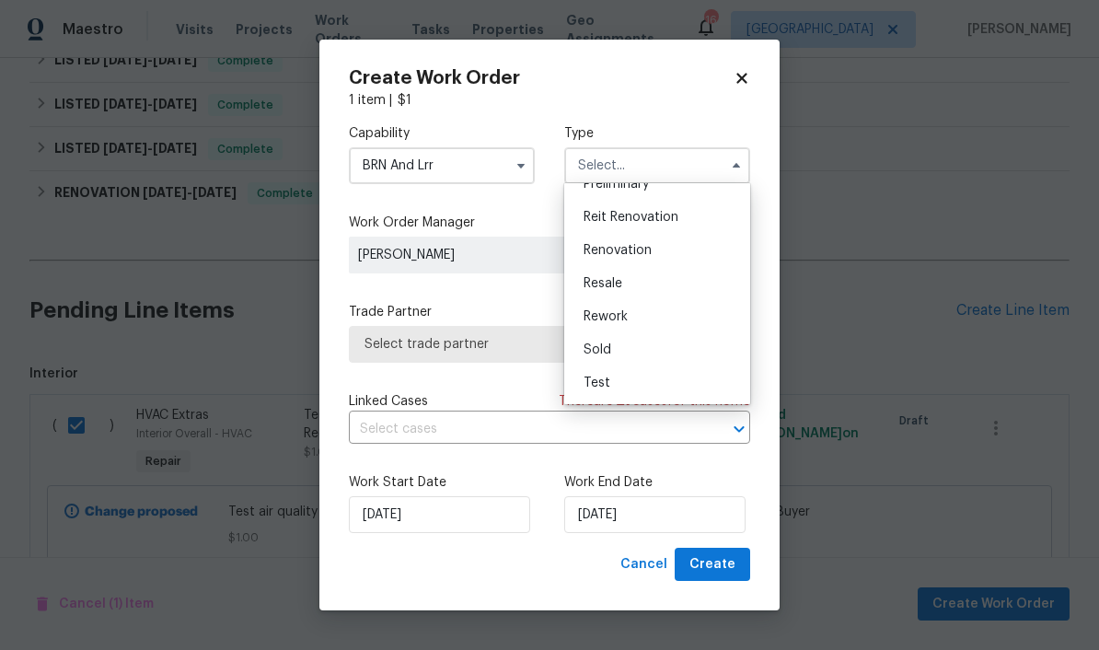
scroll to position [418, 0]
click at [650, 287] on div "Resale" at bounding box center [657, 283] width 177 height 33
type input "Resale"
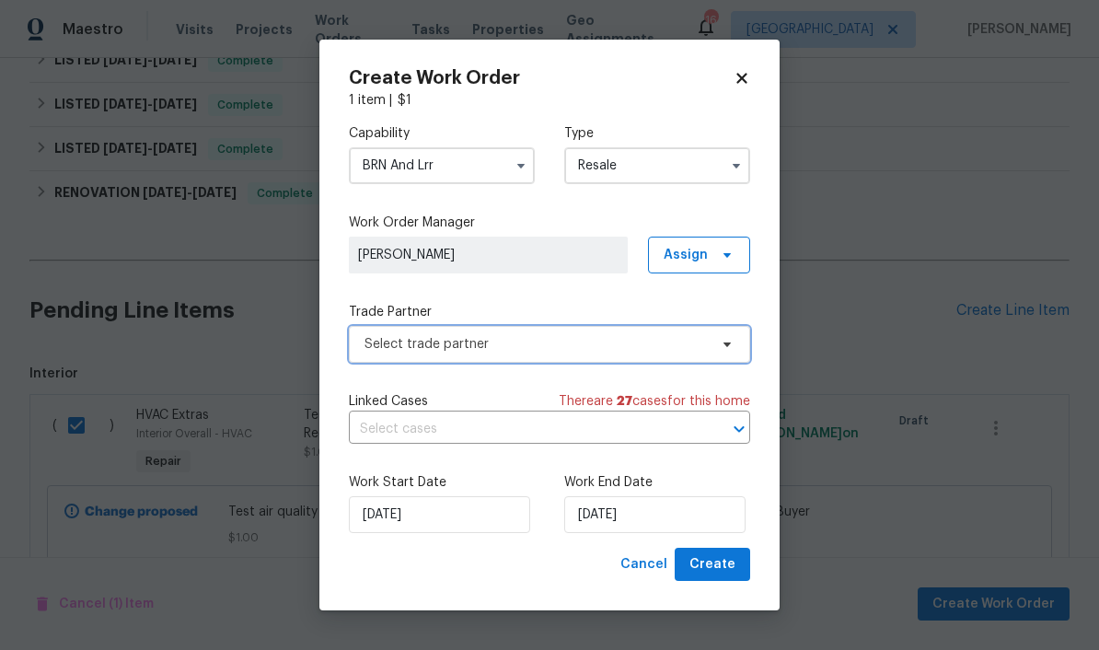
click at [649, 352] on span "Select trade partner" at bounding box center [549, 344] width 401 height 37
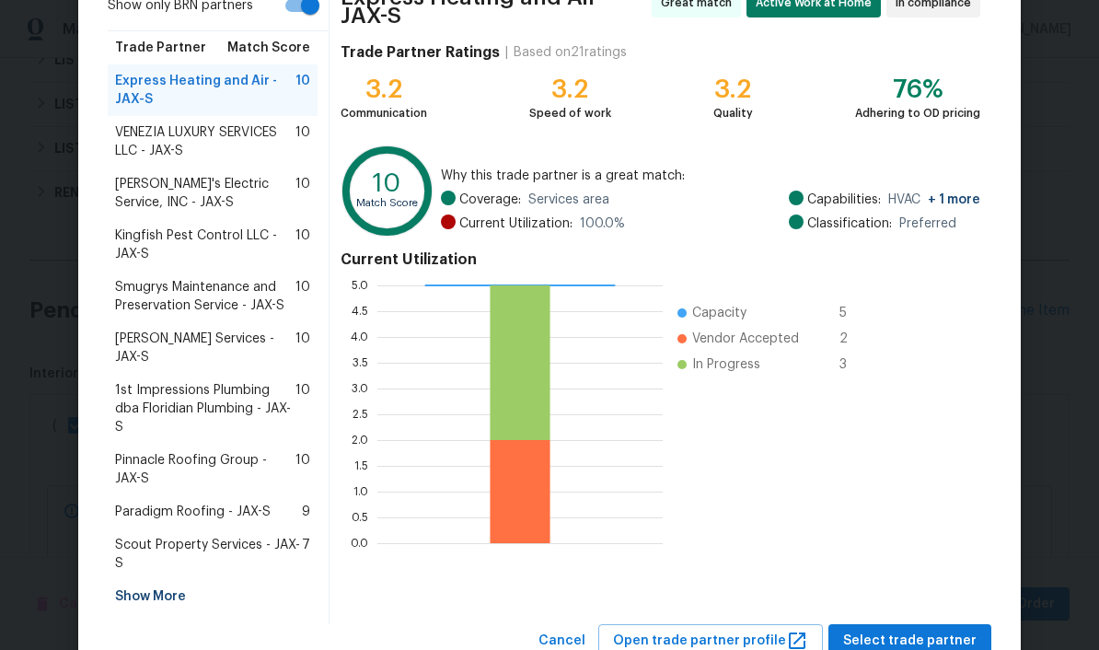
scroll to position [167, 0]
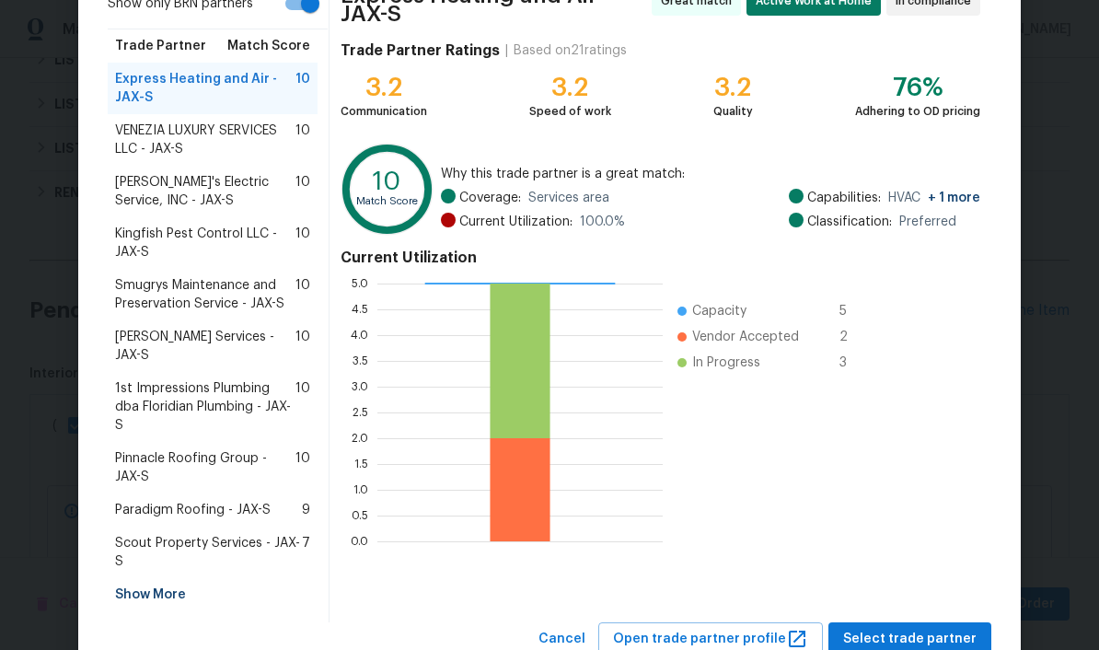
click at [216, 534] on span "Scout Property Services - JAX-S" at bounding box center [208, 552] width 187 height 37
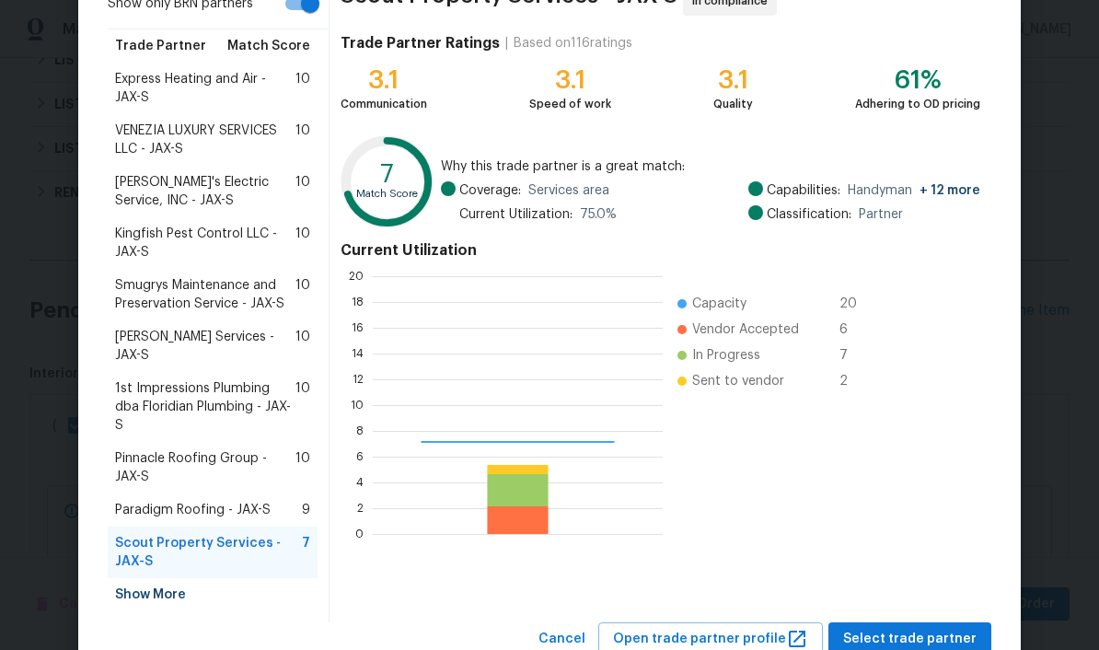
scroll to position [258, 290]
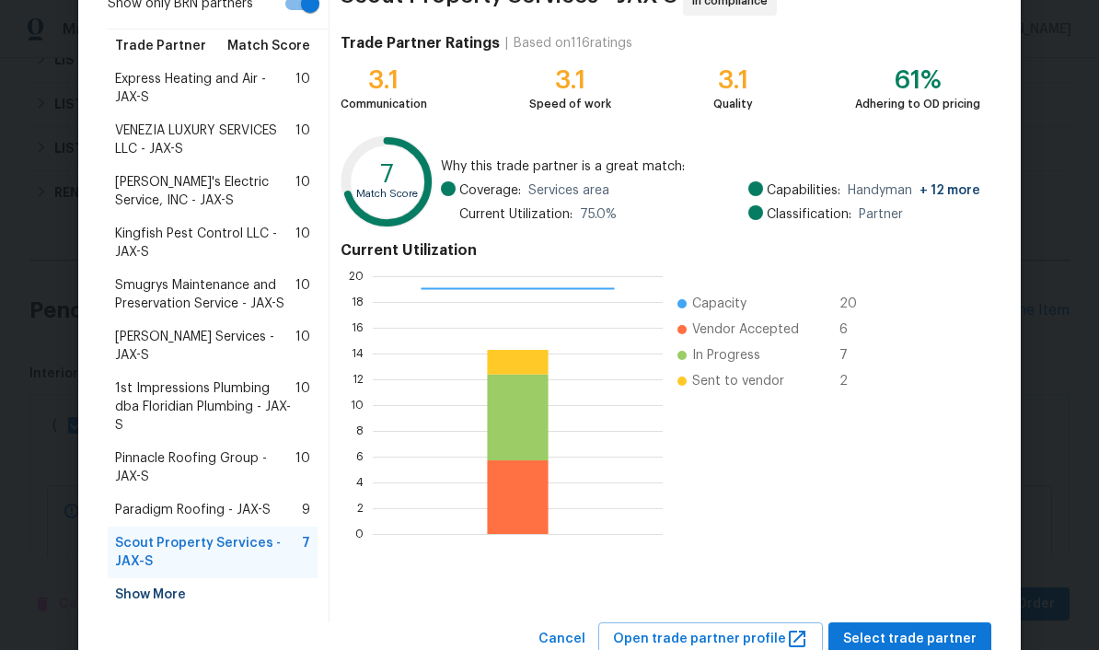
click at [946, 622] on button "Select trade partner" at bounding box center [909, 639] width 163 height 34
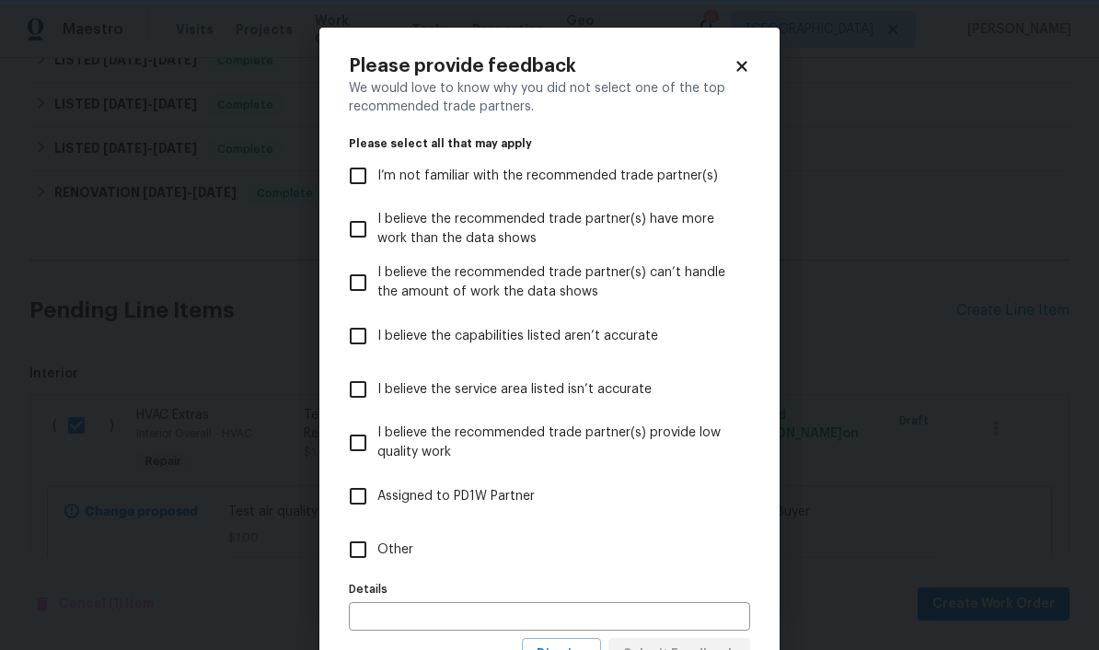
scroll to position [0, 0]
click at [531, 285] on span "I believe the recommended trade partner(s) can’t handle the amount of work the …" at bounding box center [556, 282] width 358 height 39
click at [377, 285] on input "I believe the recommended trade partner(s) can’t handle the amount of work the …" at bounding box center [358, 282] width 39 height 39
checkbox input "true"
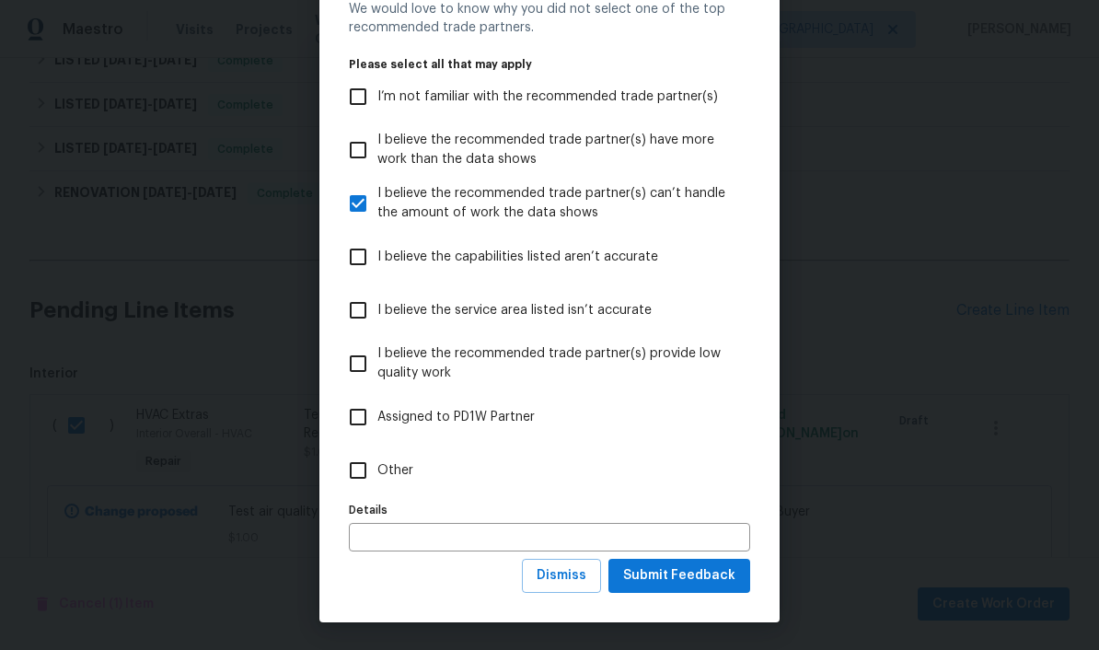
scroll to position [80, 0]
click at [570, 570] on span "Dismiss" at bounding box center [561, 575] width 50 height 23
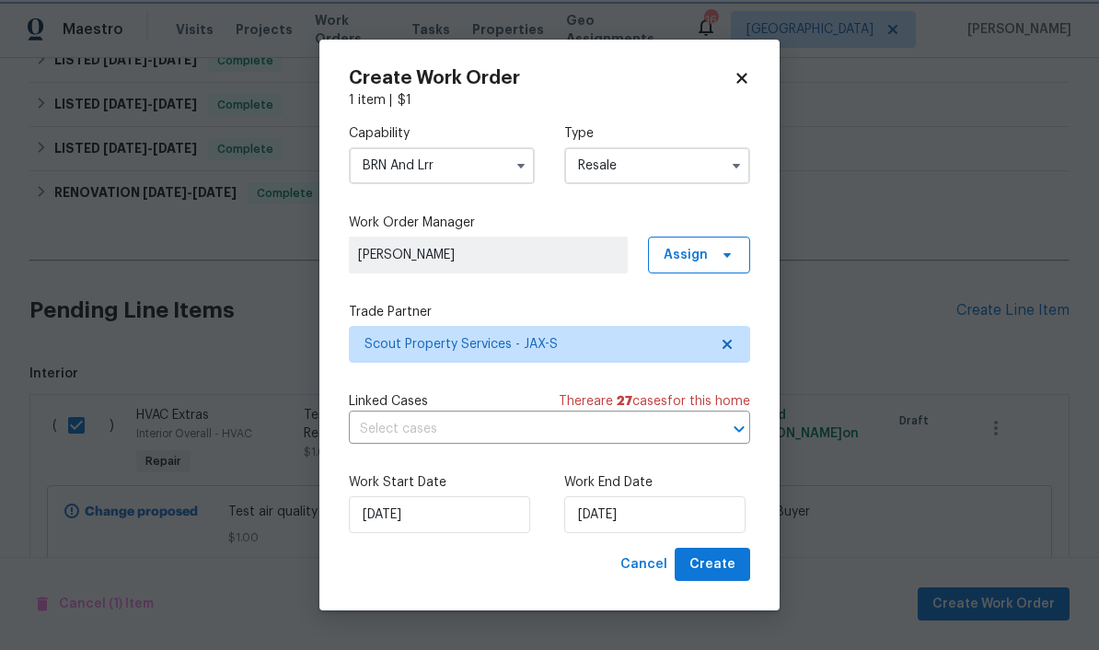
scroll to position [0, 0]
click at [660, 503] on input "[DATE]" at bounding box center [654, 514] width 181 height 37
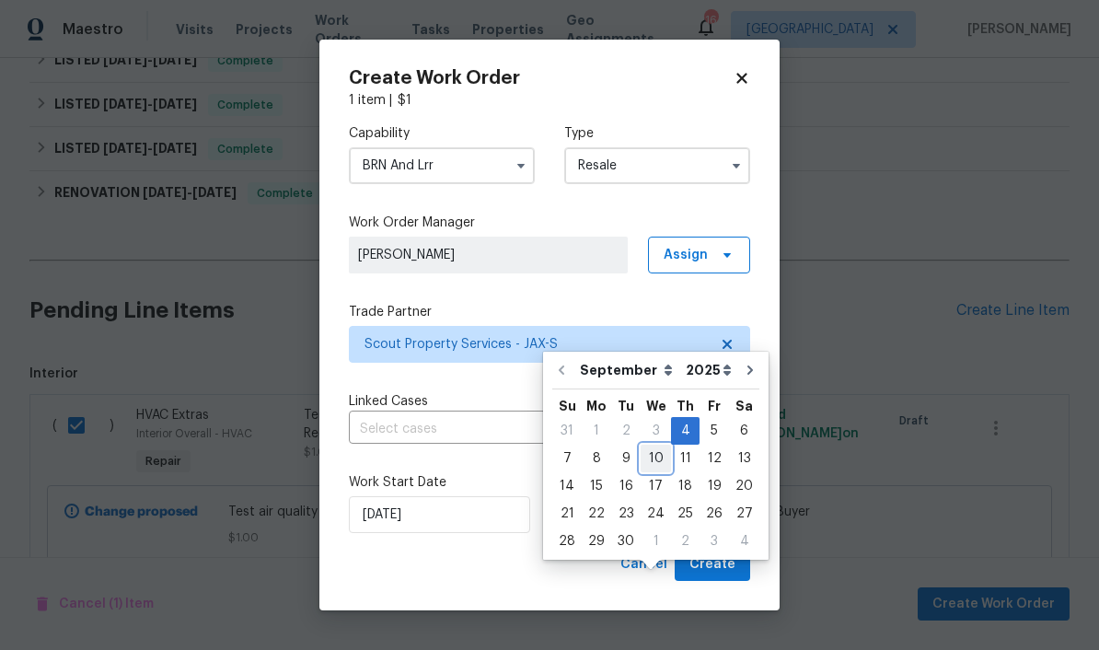
click at [655, 445] on div "10" at bounding box center [655, 458] width 30 height 26
type input "9/10/2025"
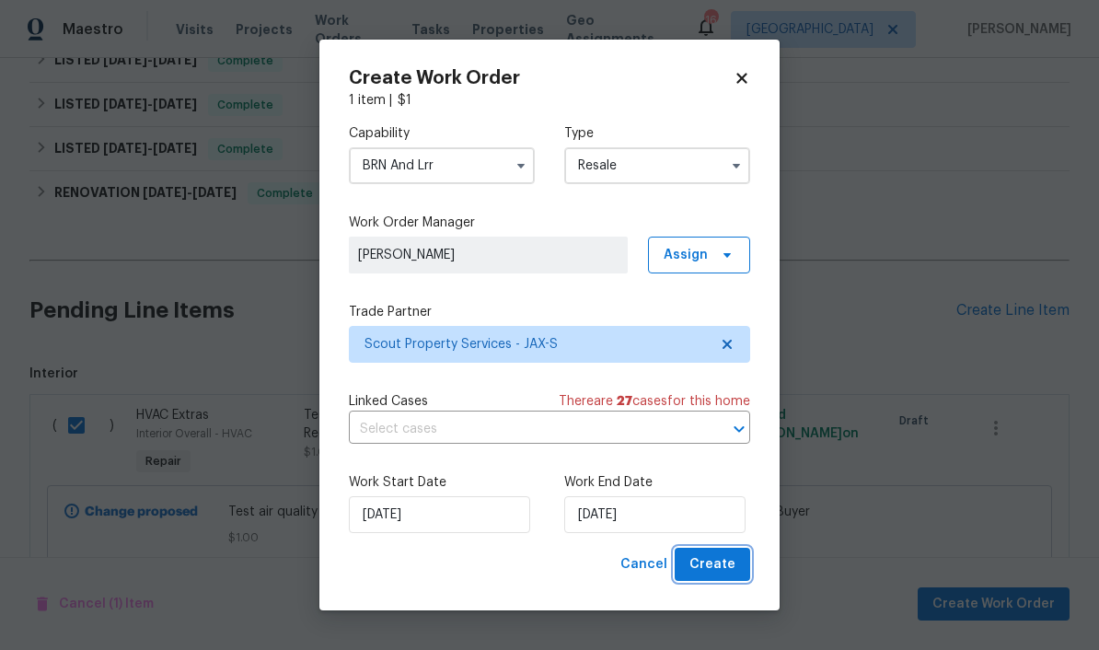
click at [726, 571] on span "Create" at bounding box center [712, 564] width 46 height 23
checkbox input "false"
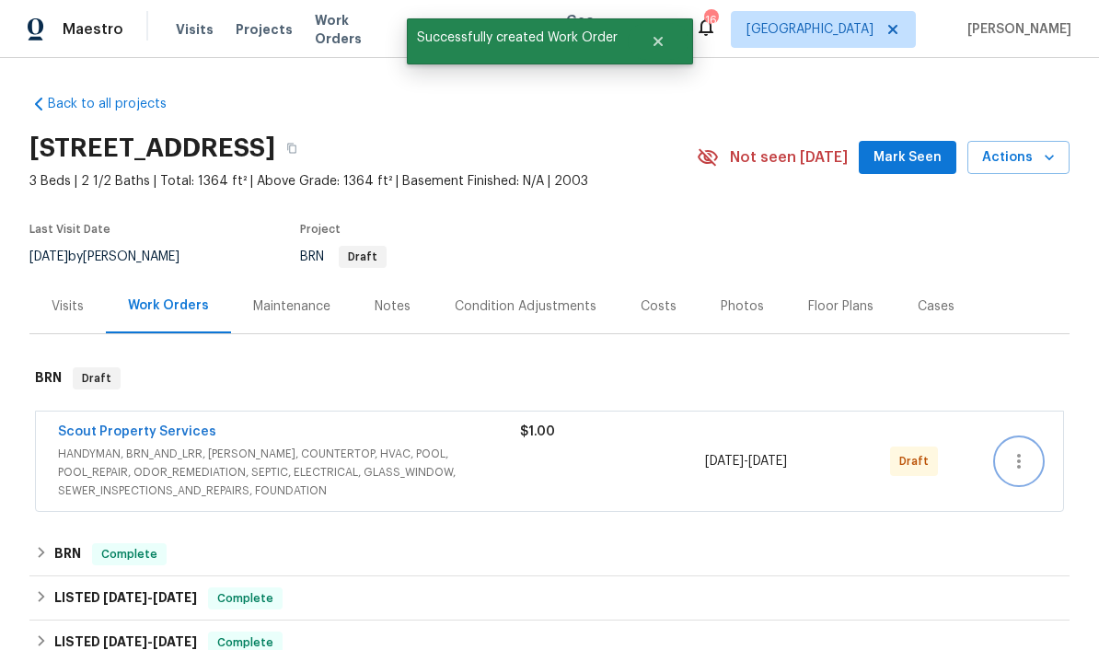
click at [1026, 450] on icon "button" at bounding box center [1018, 461] width 22 height 22
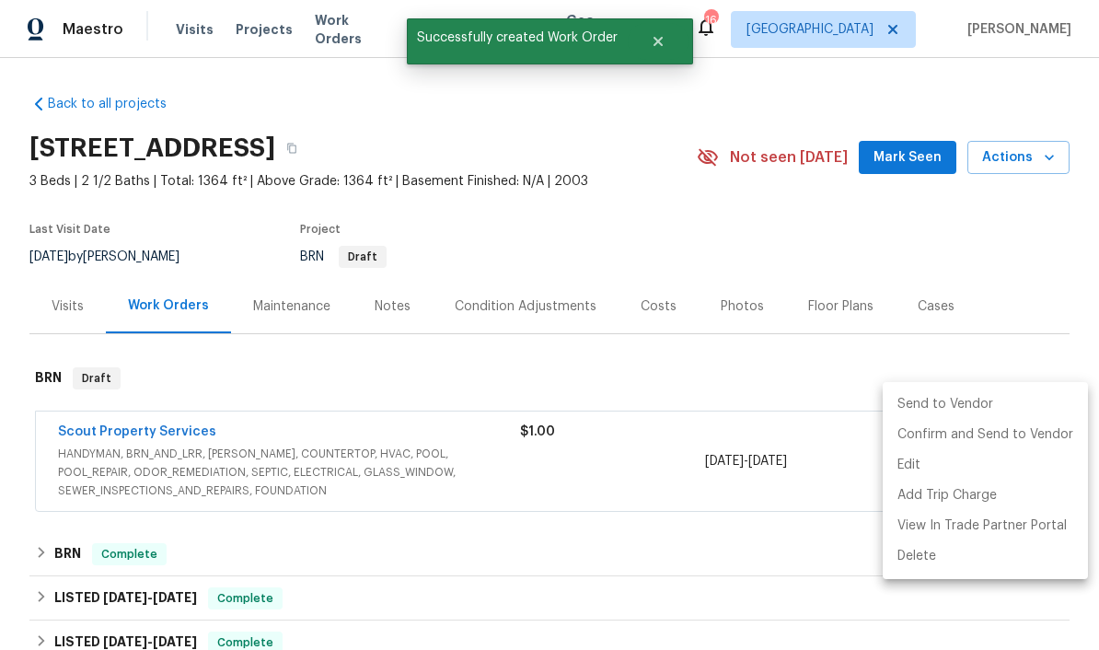
click at [987, 407] on li "Send to Vendor" at bounding box center [984, 404] width 205 height 30
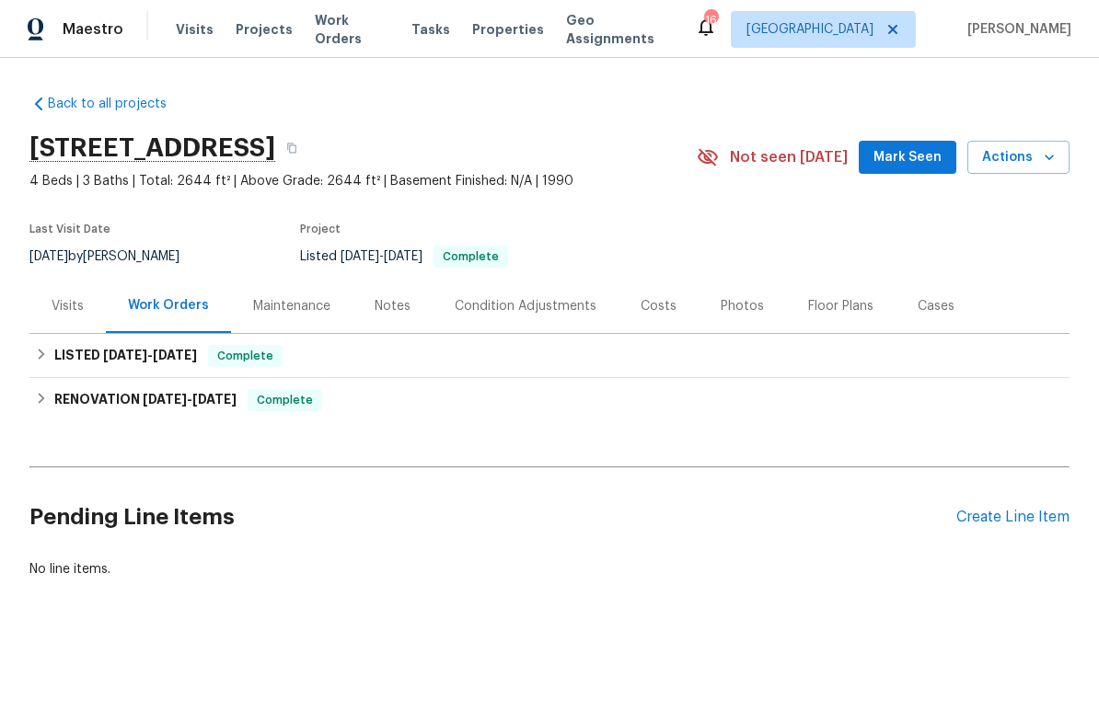
click at [650, 309] on div "Costs" at bounding box center [658, 306] width 36 height 18
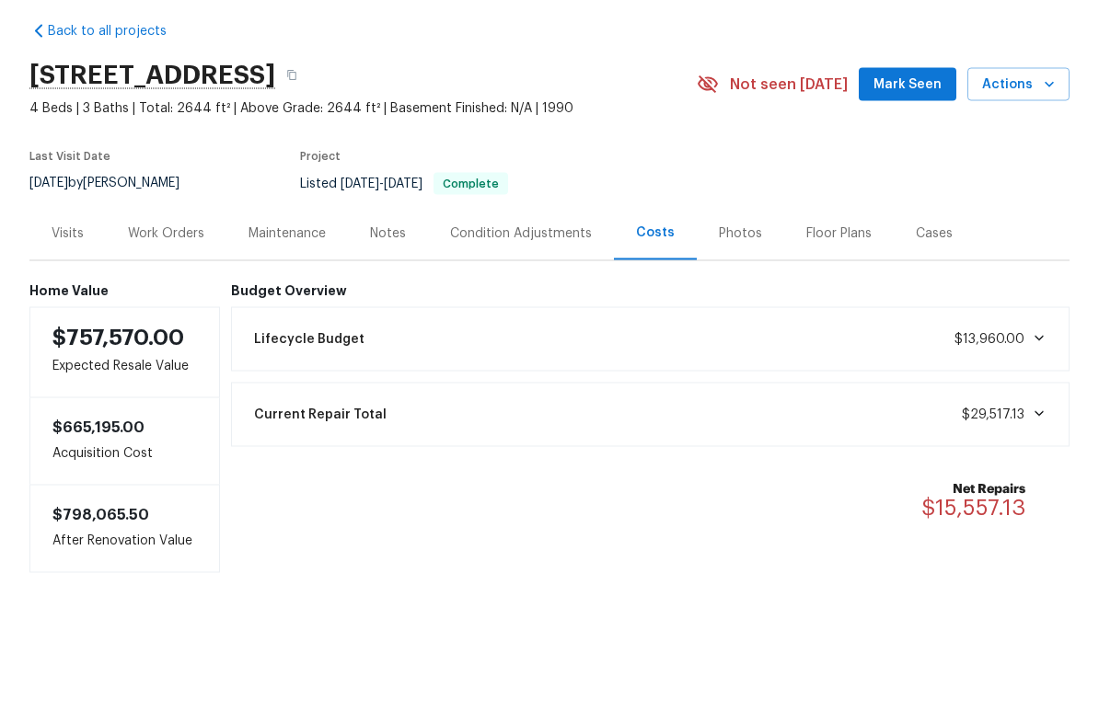
scroll to position [32, 0]
click at [168, 297] on div "Work Orders" at bounding box center [166, 306] width 76 height 18
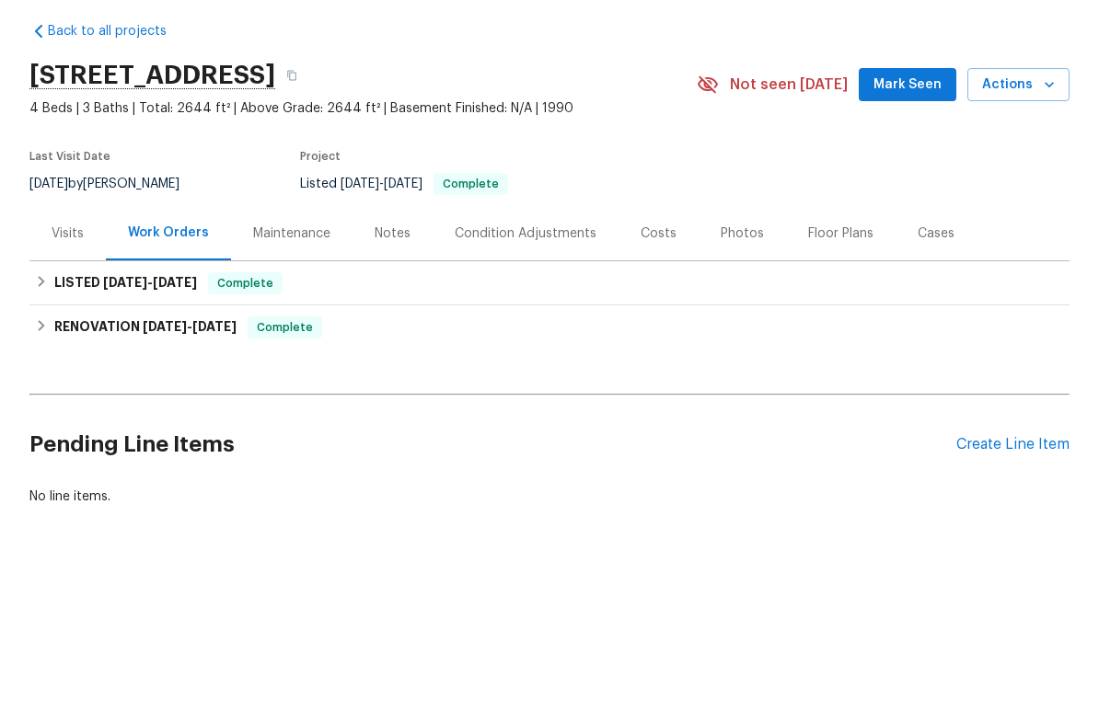
click at [653, 297] on div "Costs" at bounding box center [658, 306] width 36 height 18
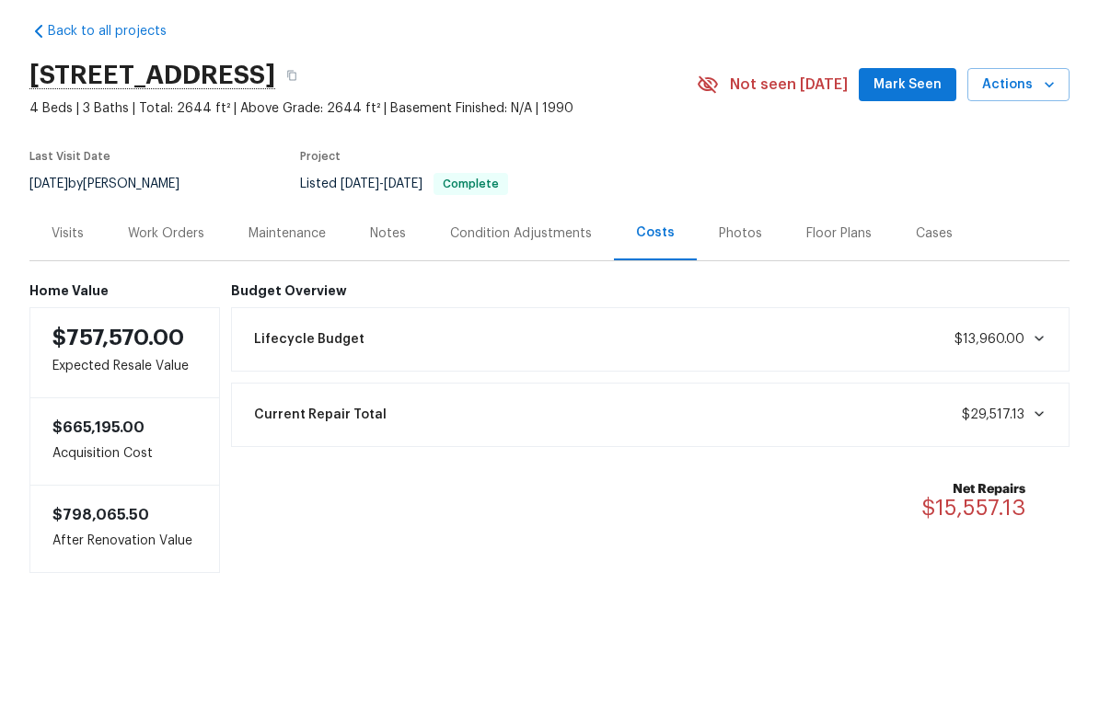
click at [167, 297] on div "Work Orders" at bounding box center [166, 306] width 76 height 18
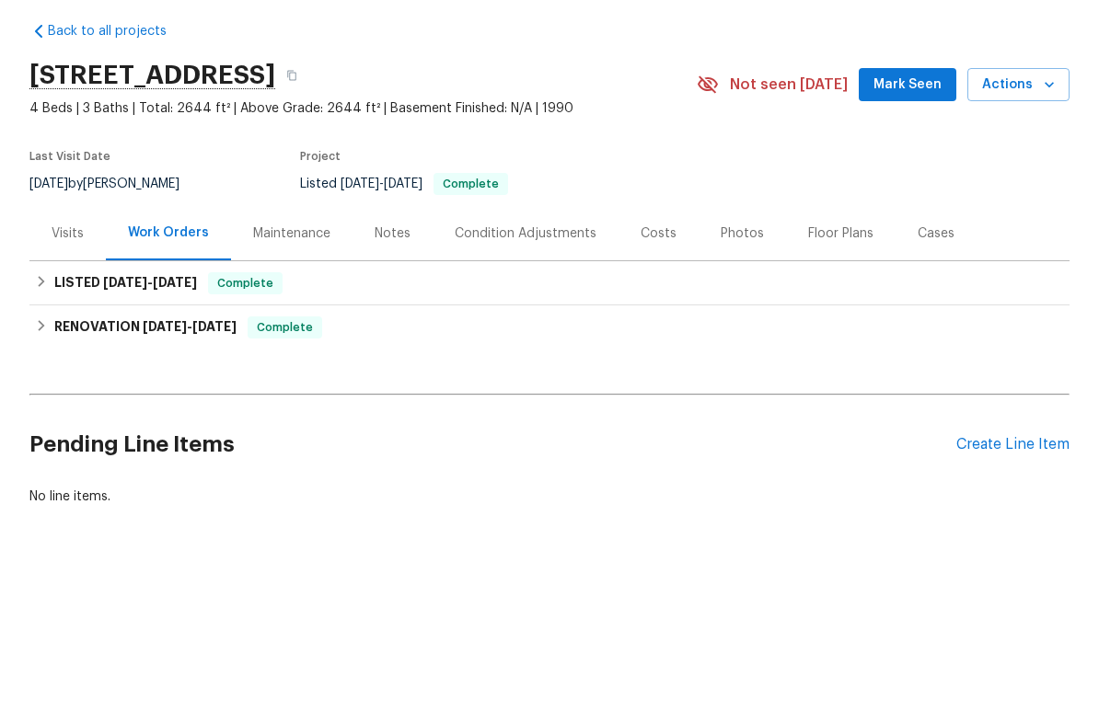
click at [733, 297] on div "Photos" at bounding box center [741, 306] width 43 height 18
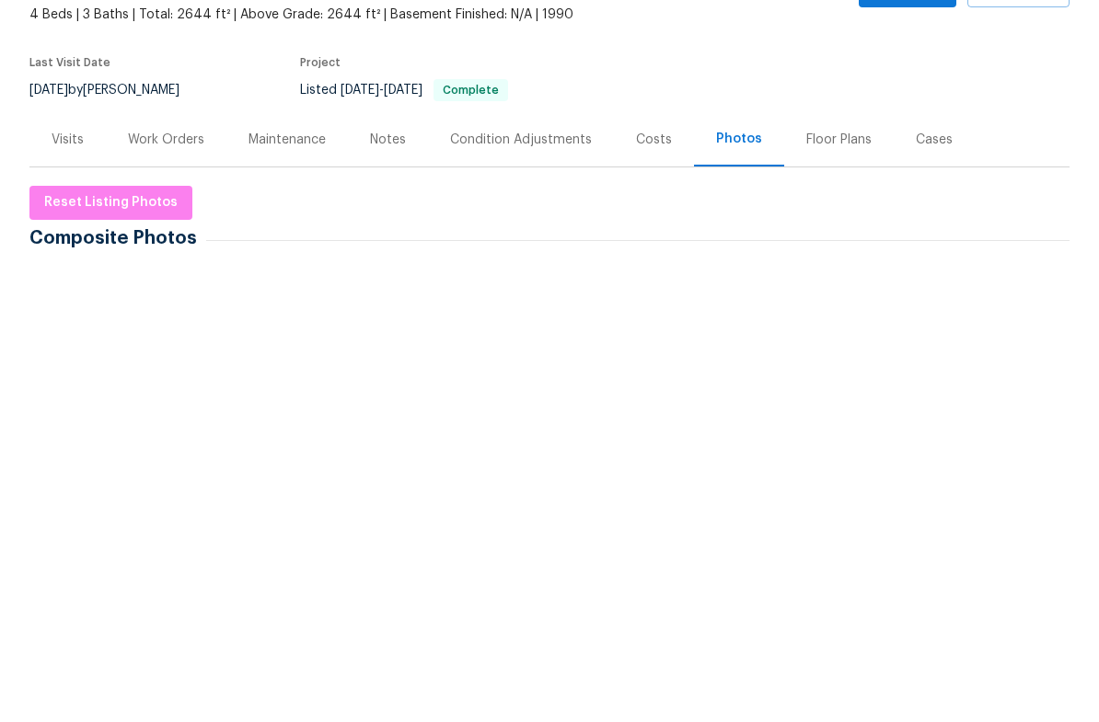
scroll to position [103, 0]
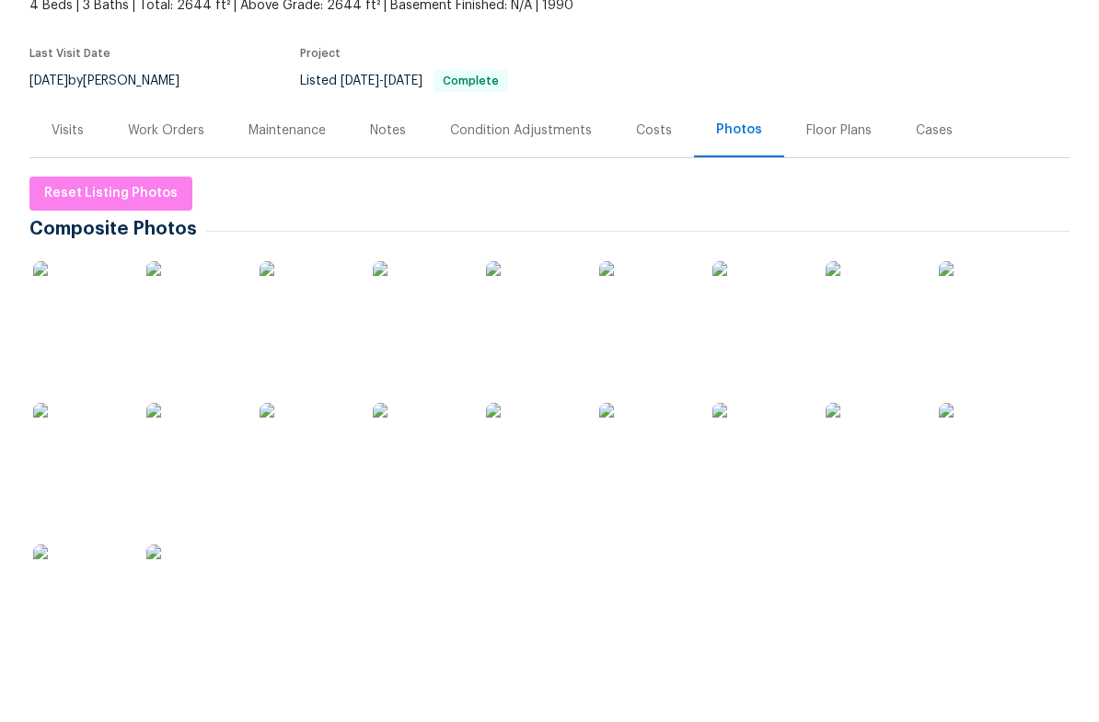
click at [435, 340] on img at bounding box center [419, 380] width 92 height 92
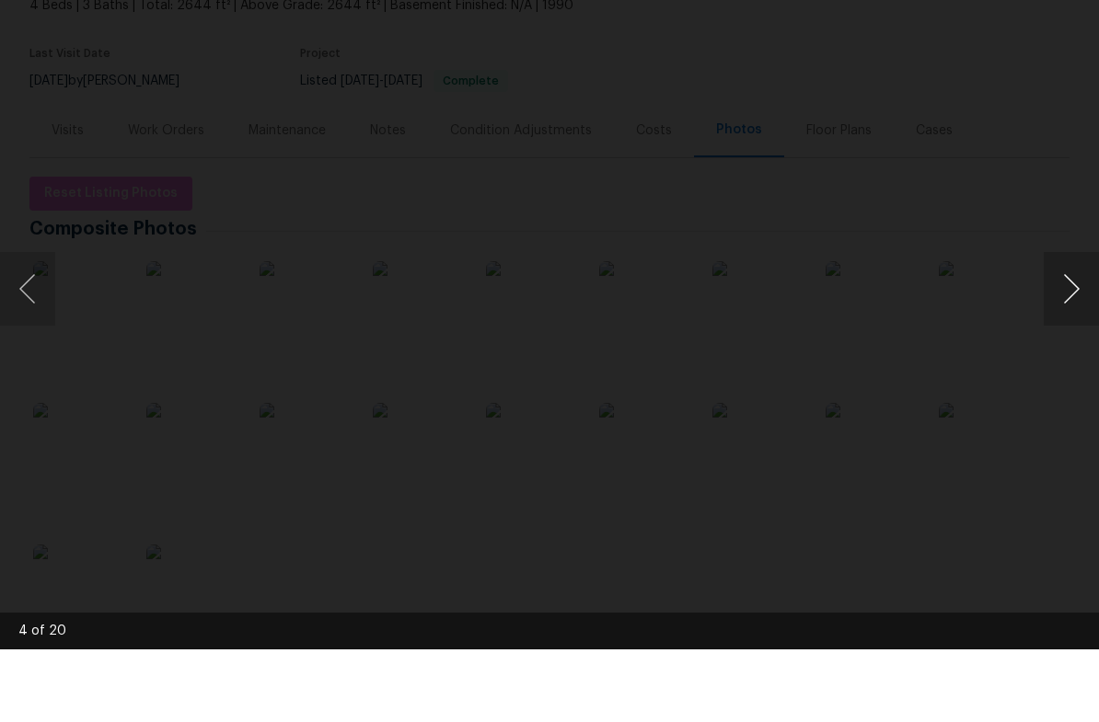
click at [1075, 325] on button "Next image" at bounding box center [1070, 362] width 55 height 74
click at [1072, 325] on button "Next image" at bounding box center [1070, 362] width 55 height 74
click at [1074, 325] on button "Next image" at bounding box center [1070, 362] width 55 height 74
click at [1060, 325] on button "Next image" at bounding box center [1070, 362] width 55 height 74
click at [1071, 325] on button "Next image" at bounding box center [1070, 362] width 55 height 74
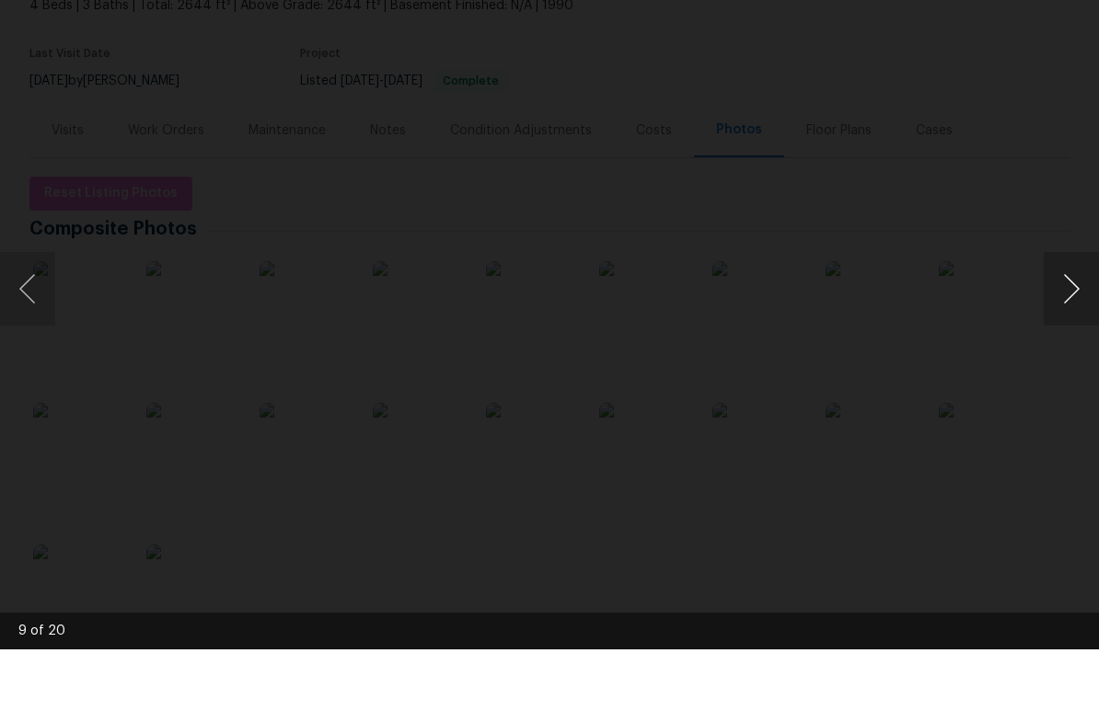
click at [1065, 325] on button "Next image" at bounding box center [1070, 362] width 55 height 74
click at [1054, 325] on button "Next image" at bounding box center [1070, 362] width 55 height 74
click at [1058, 325] on button "Next image" at bounding box center [1070, 362] width 55 height 74
click at [1066, 325] on button "Next image" at bounding box center [1070, 362] width 55 height 74
click at [1057, 325] on button "Next image" at bounding box center [1070, 362] width 55 height 74
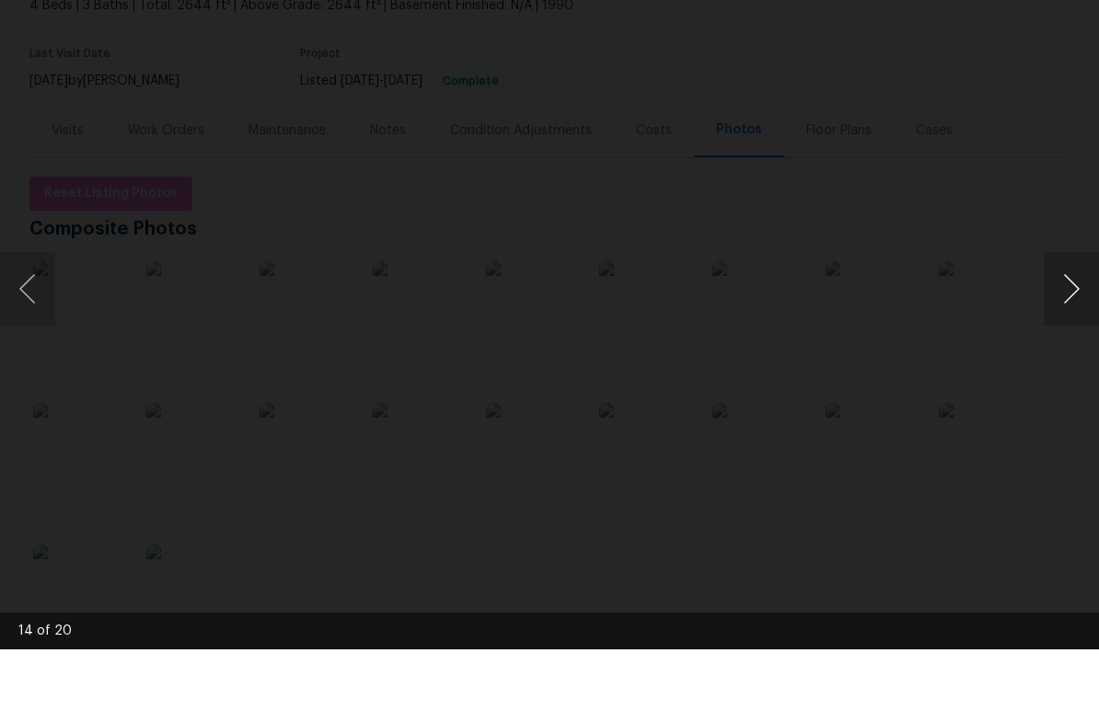
click at [1055, 325] on button "Next image" at bounding box center [1070, 362] width 55 height 74
click at [1077, 325] on button "Next image" at bounding box center [1070, 362] width 55 height 74
click at [1069, 325] on button "Next image" at bounding box center [1070, 362] width 55 height 74
click at [1064, 325] on button "Next image" at bounding box center [1070, 362] width 55 height 74
click at [1054, 325] on button "Next image" at bounding box center [1070, 362] width 55 height 74
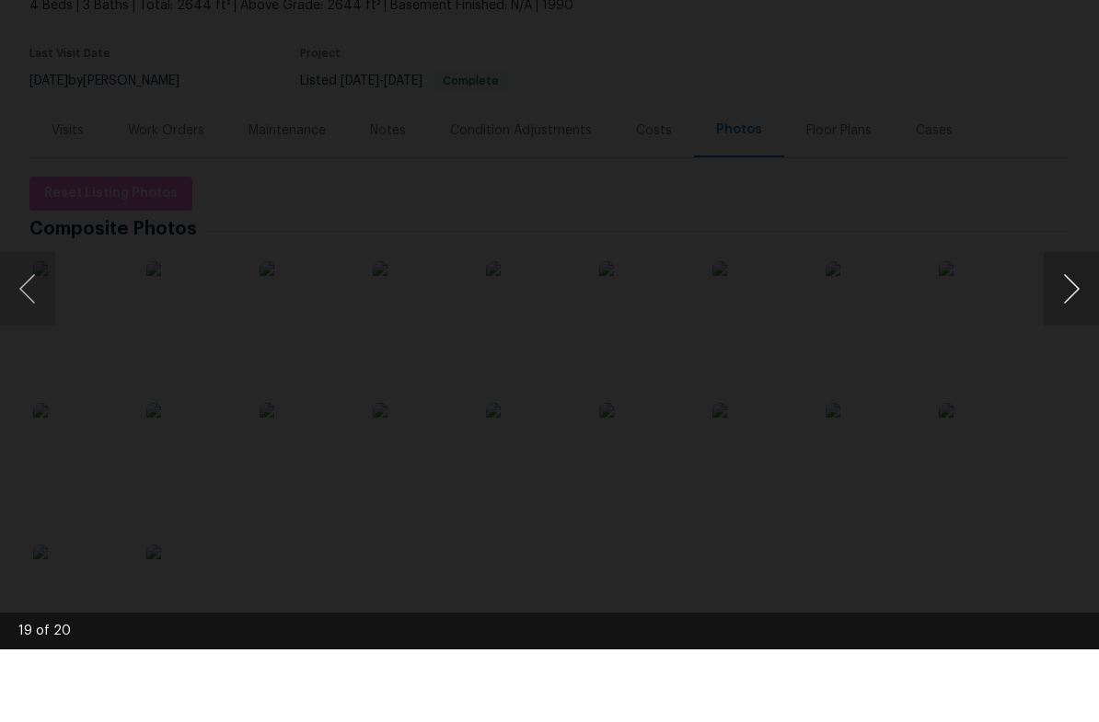
click at [1056, 325] on button "Next image" at bounding box center [1070, 362] width 55 height 74
click at [1071, 325] on button "Next image" at bounding box center [1070, 362] width 55 height 74
click at [1076, 325] on button "Next image" at bounding box center [1070, 362] width 55 height 74
click at [1056, 325] on button "Next image" at bounding box center [1070, 362] width 55 height 74
click at [1074, 325] on button "Next image" at bounding box center [1070, 362] width 55 height 74
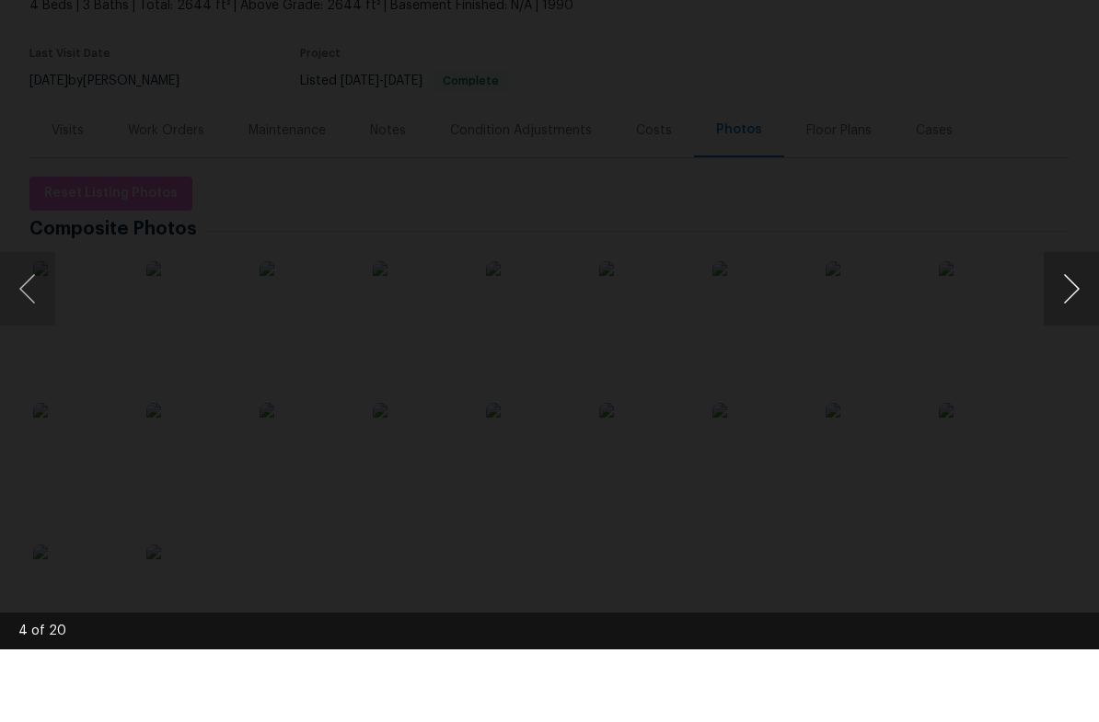
click at [1073, 325] on button "Next image" at bounding box center [1070, 362] width 55 height 74
click at [1069, 325] on button "Next image" at bounding box center [1070, 362] width 55 height 74
click at [1071, 325] on button "Next image" at bounding box center [1070, 362] width 55 height 74
click at [1062, 325] on button "Next image" at bounding box center [1070, 362] width 55 height 74
click at [1051, 325] on button "Next image" at bounding box center [1070, 362] width 55 height 74
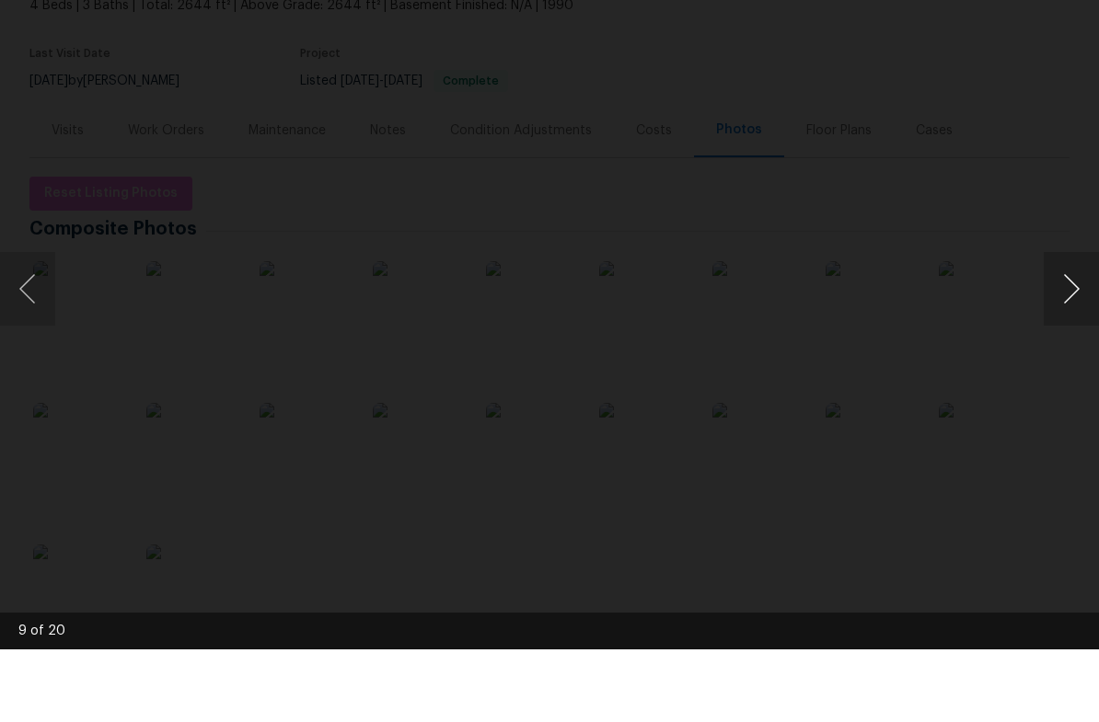
click at [1053, 325] on button "Next image" at bounding box center [1070, 362] width 55 height 74
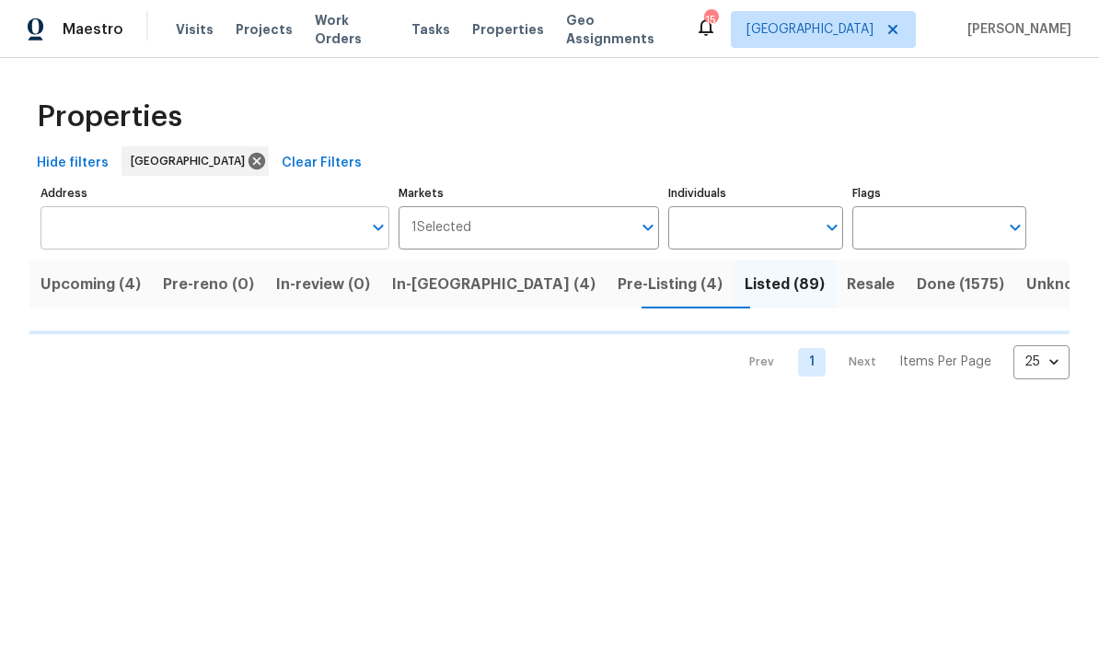
click at [284, 222] on input "Address" at bounding box center [200, 227] width 321 height 43
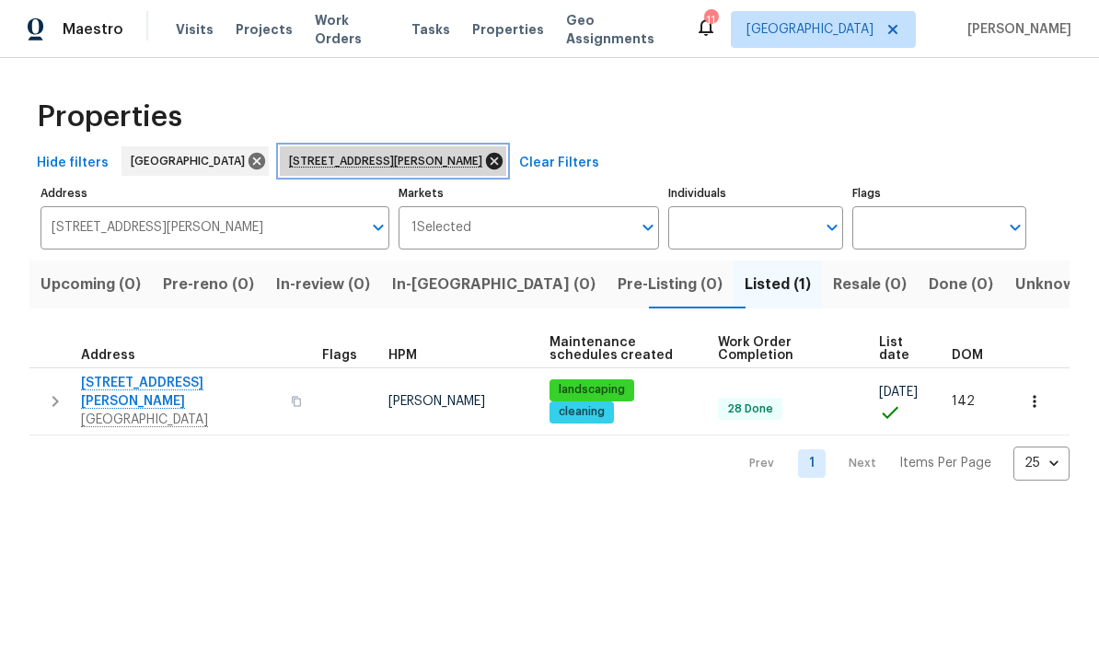
click at [486, 165] on icon at bounding box center [494, 161] width 17 height 17
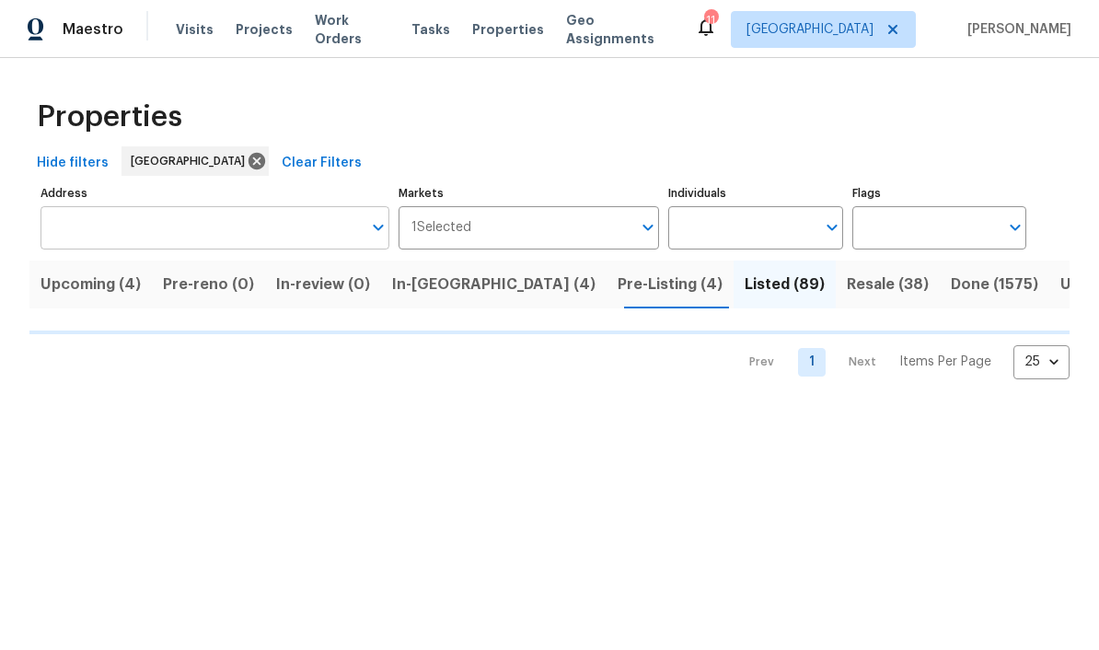
click at [259, 224] on input "Address" at bounding box center [200, 227] width 321 height 43
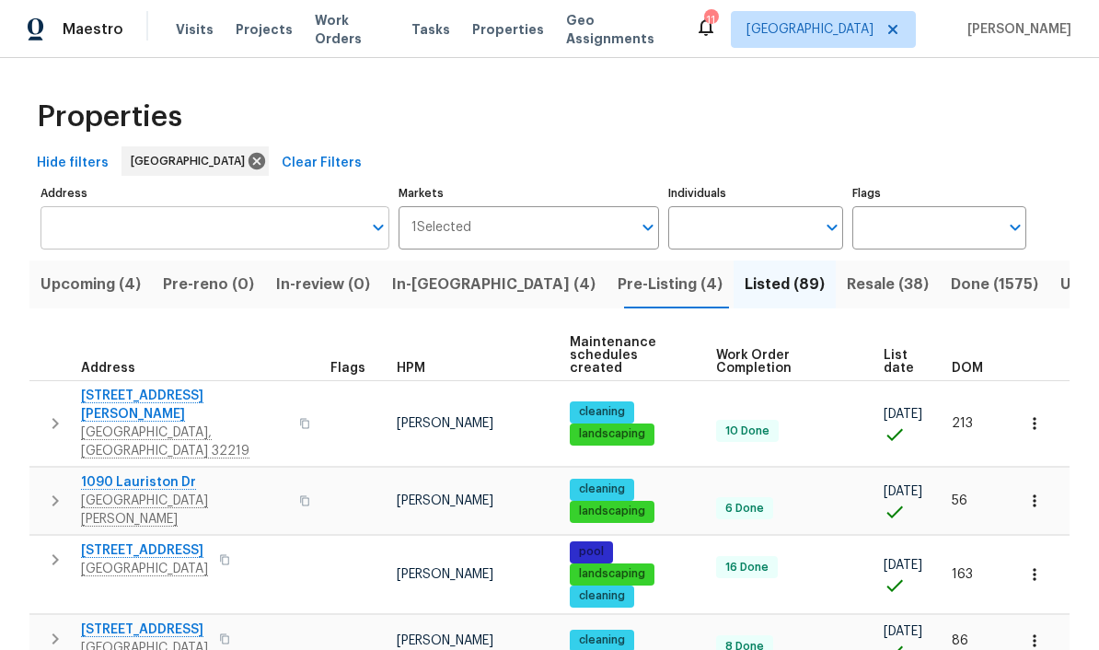
click at [222, 213] on input "Address" at bounding box center [200, 227] width 321 height 43
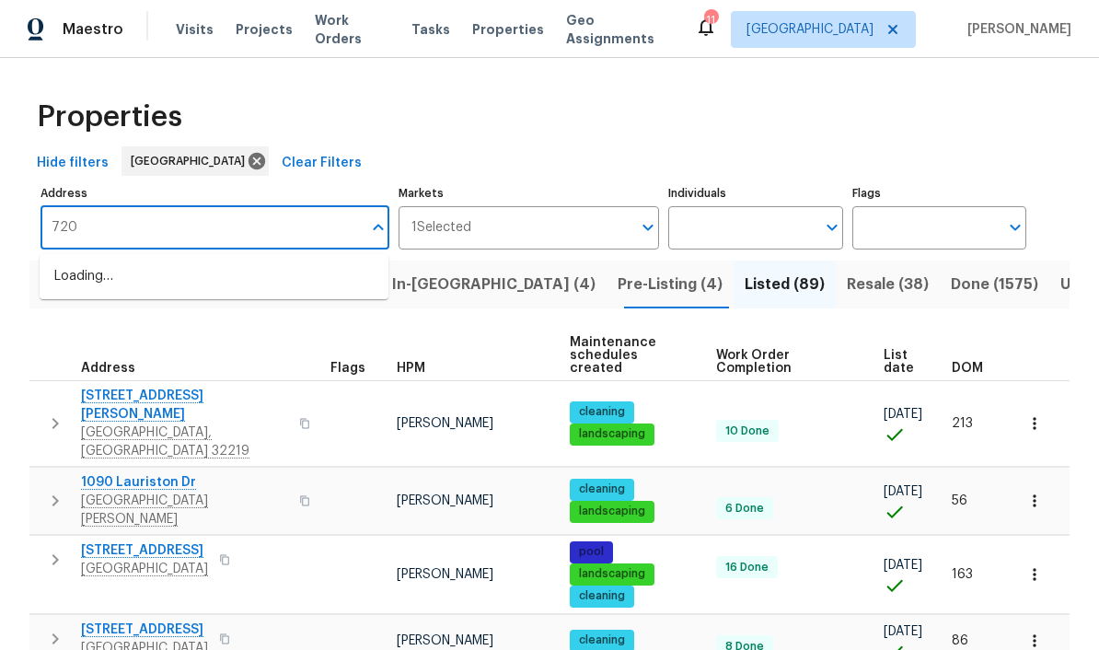
type input "7208"
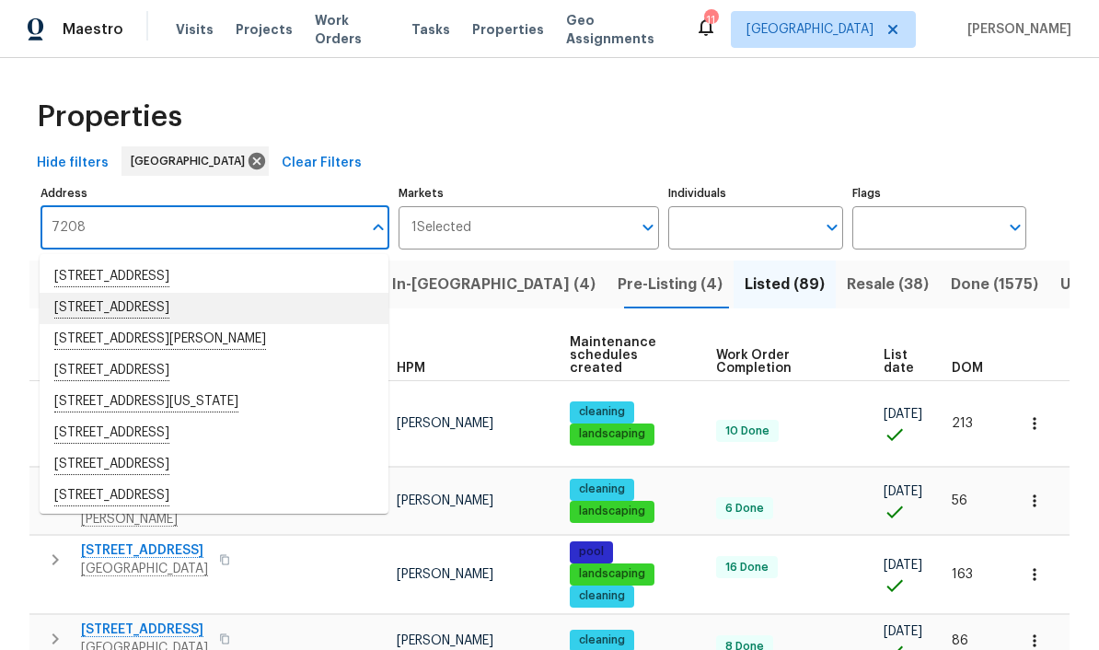
click at [305, 314] on li "7208 Cypress Cove Rd # 13 Jacksonville FL 32244" at bounding box center [214, 308] width 349 height 31
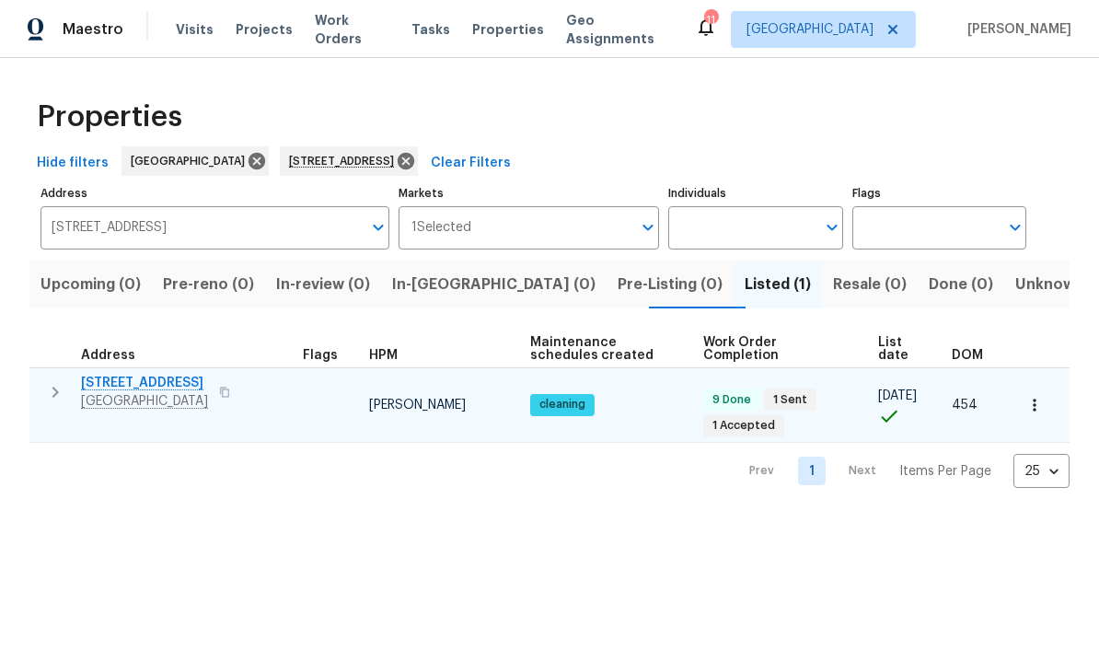
click at [1041, 397] on icon "button" at bounding box center [1034, 405] width 18 height 18
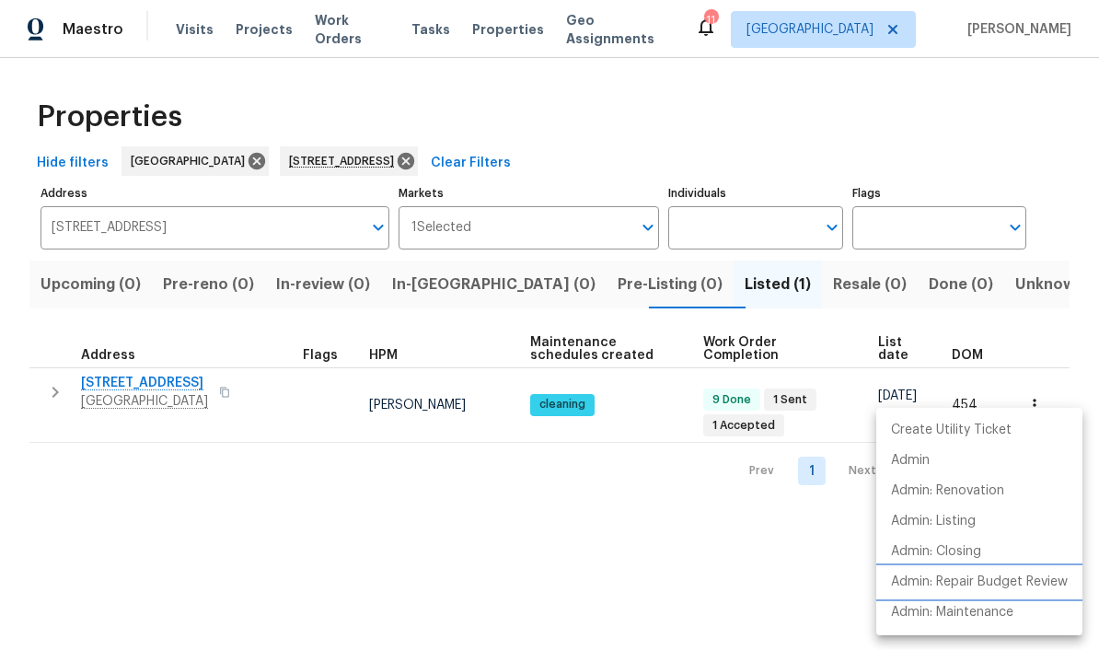
click at [996, 581] on p "Admin: Repair Budget Review" at bounding box center [979, 581] width 177 height 19
